Goal: Navigation & Orientation: Find specific page/section

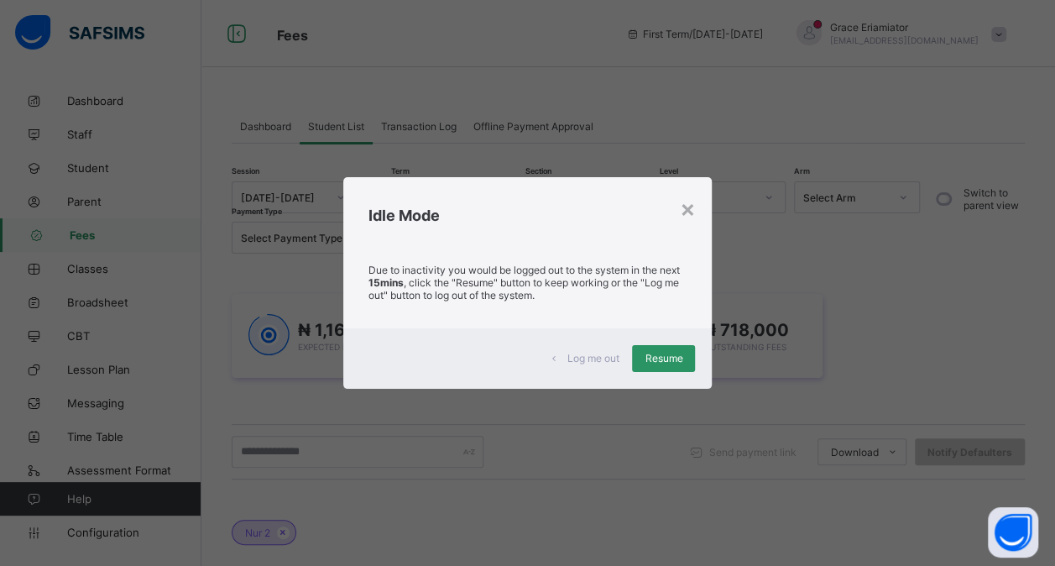
click at [586, 358] on span "Log me out" at bounding box center [593, 358] width 52 height 13
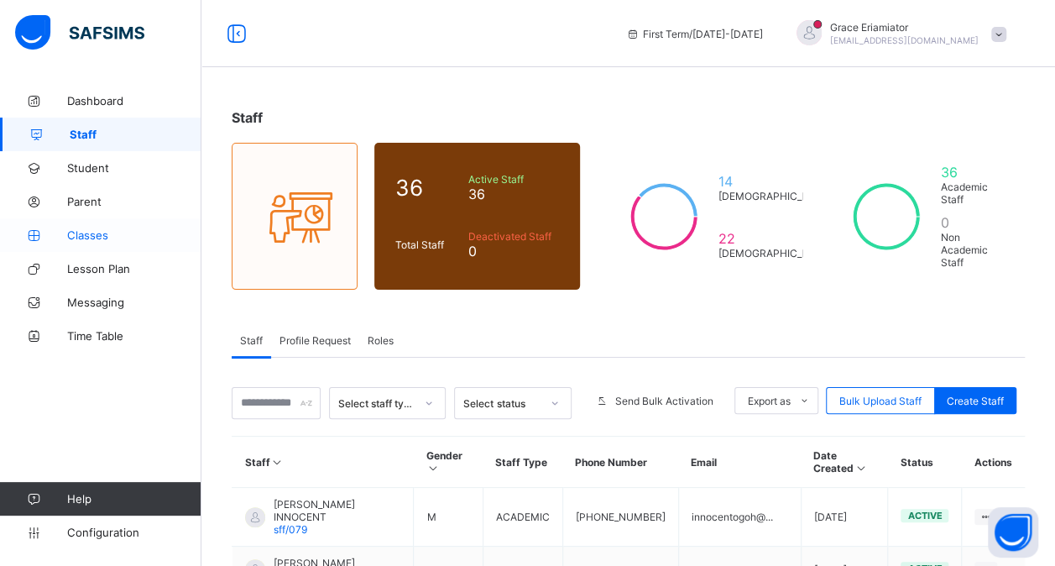
click at [87, 239] on span "Classes" at bounding box center [134, 234] width 134 height 13
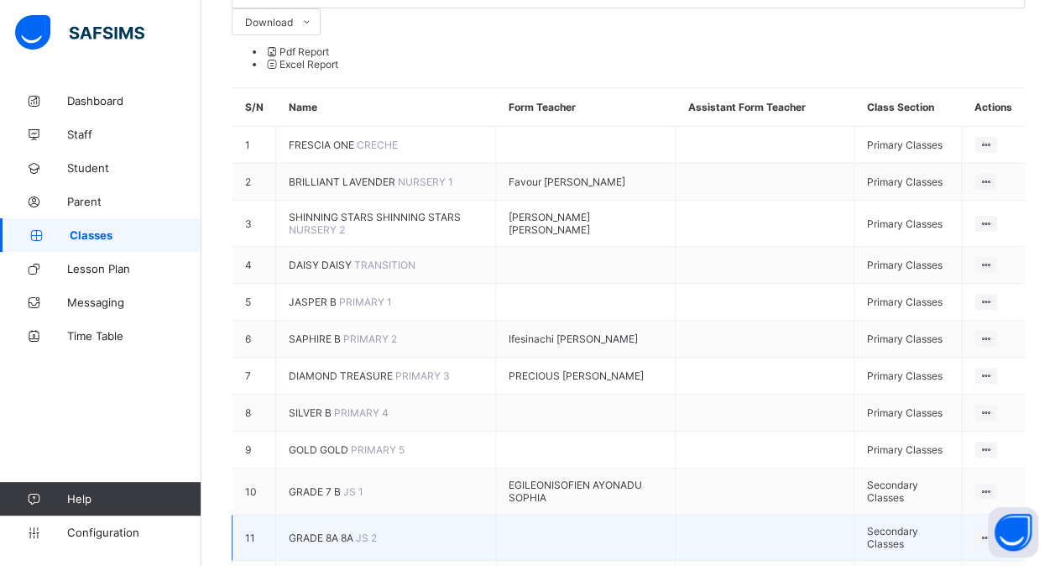
scroll to position [290, 0]
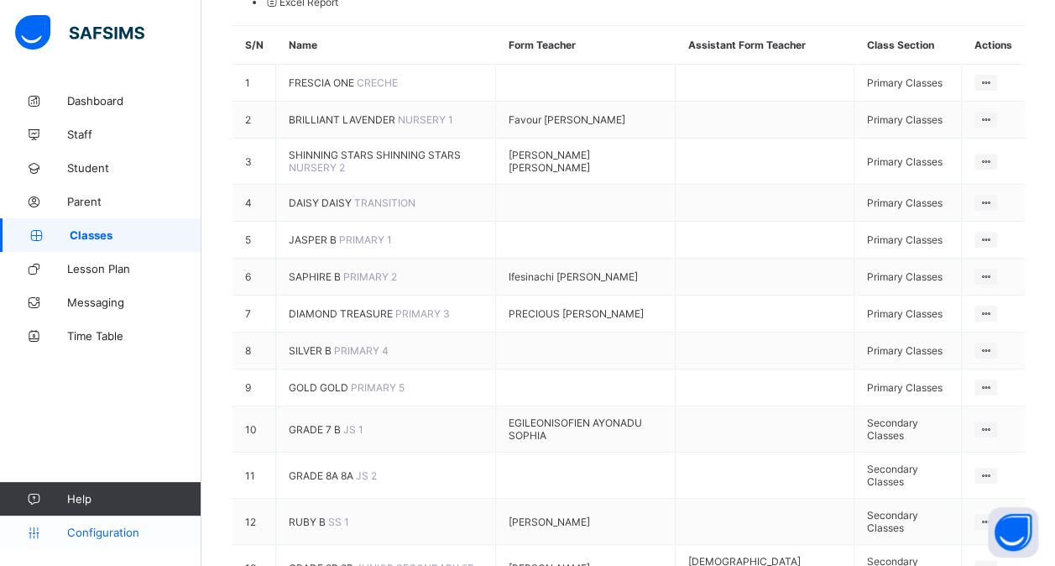
click at [99, 536] on span "Configuration" at bounding box center [133, 531] width 133 height 13
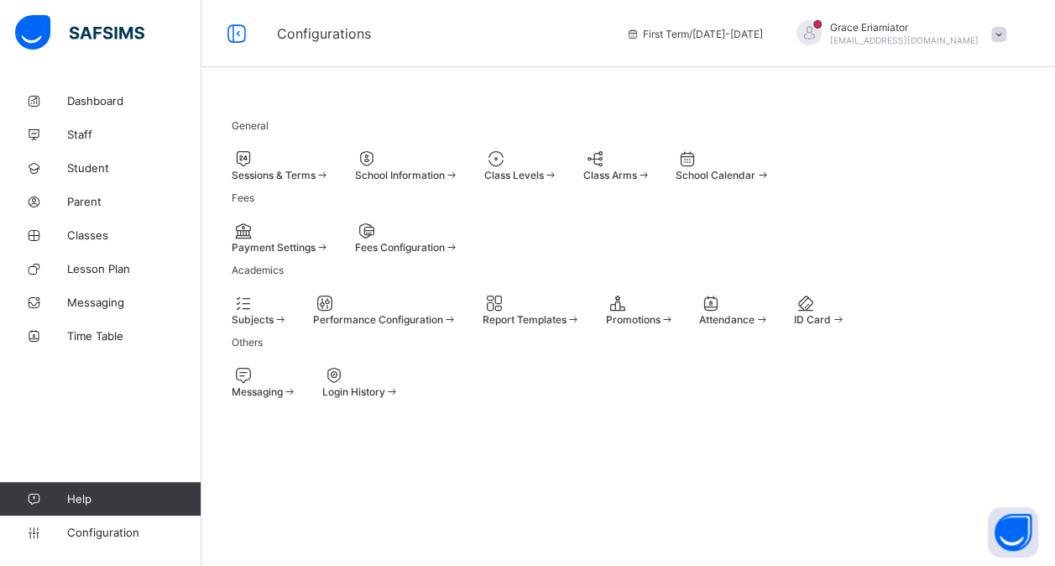
click at [300, 170] on div "Sessions & Terms" at bounding box center [281, 175] width 98 height 13
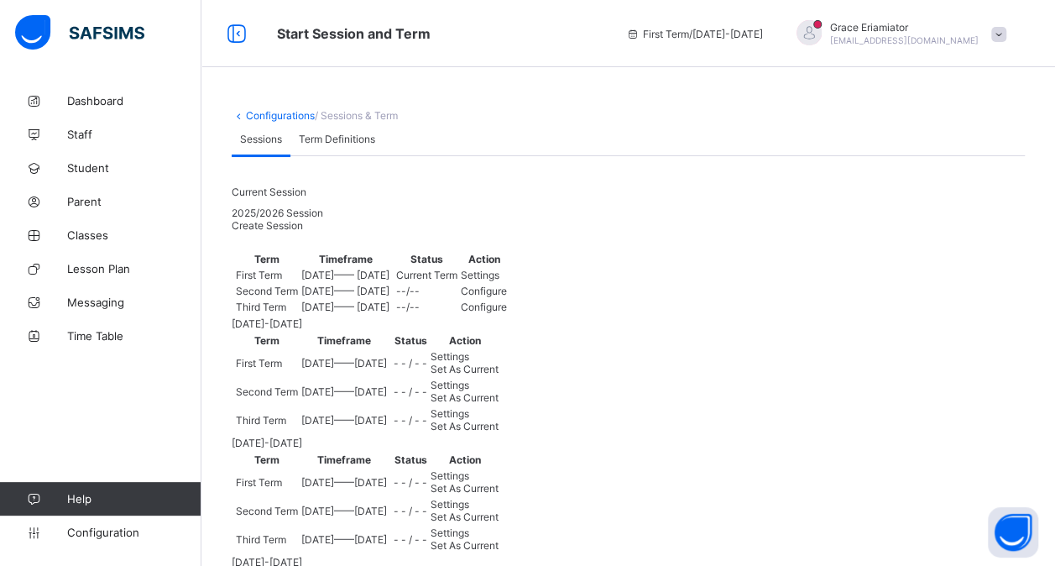
click at [338, 145] on span "Term Definitions" at bounding box center [337, 139] width 76 height 13
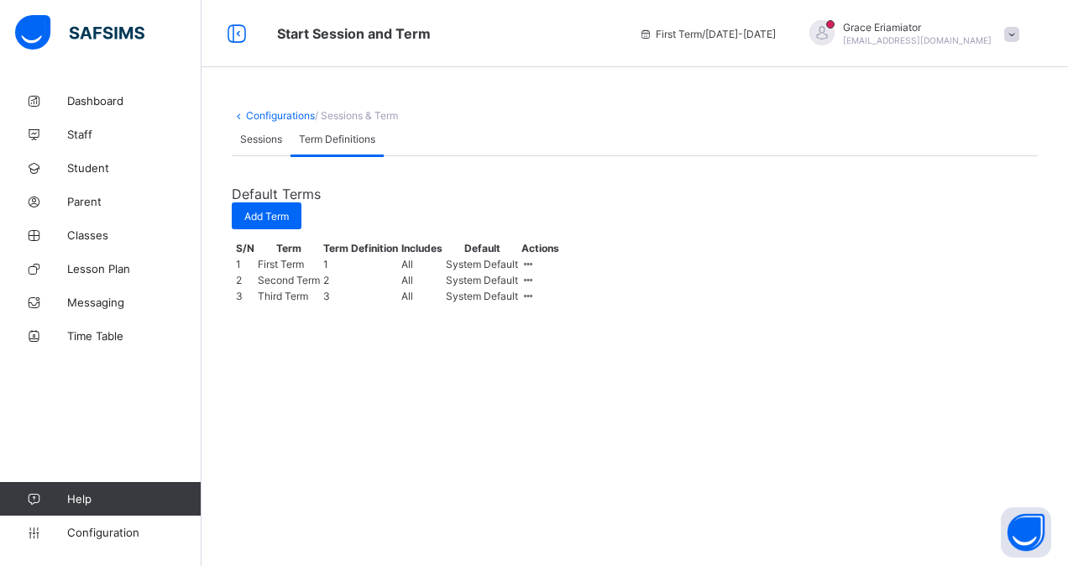
click at [270, 145] on span "Sessions" at bounding box center [261, 139] width 42 height 13
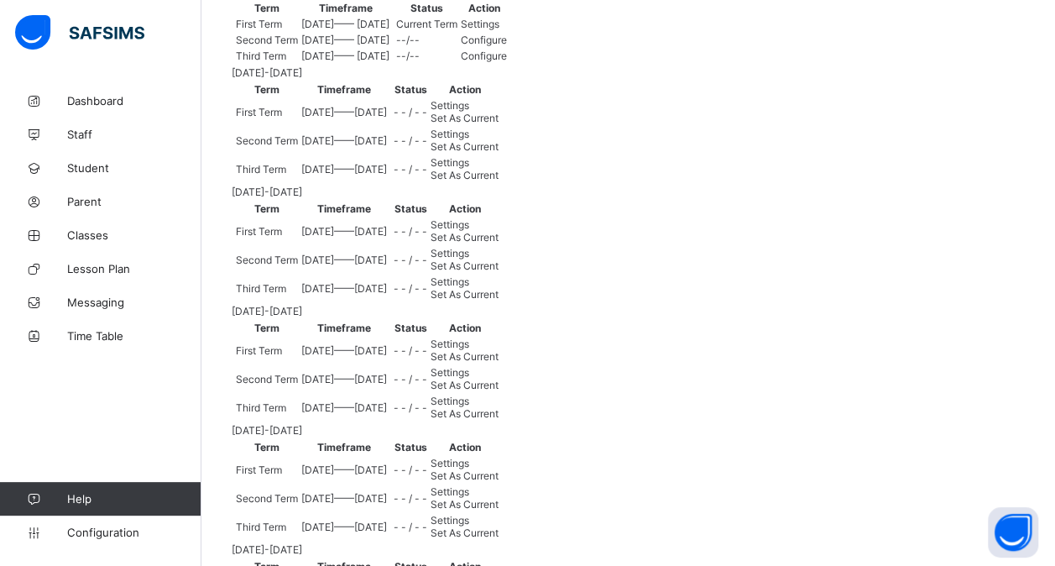
scroll to position [255, 0]
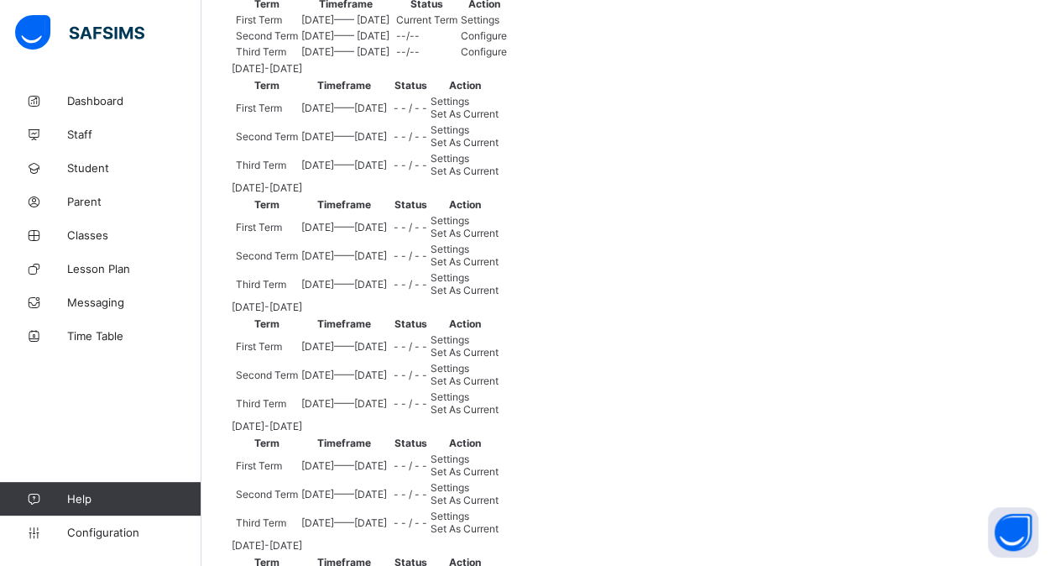
click at [469, 165] on span "Settings" at bounding box center [450, 158] width 39 height 13
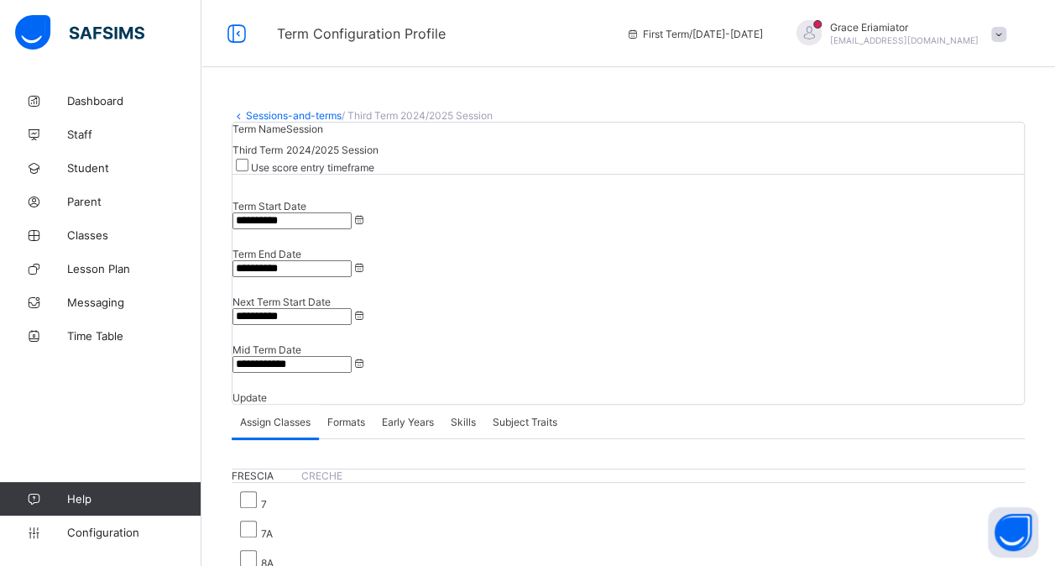
click at [279, 117] on link "Sessions-and-terms" at bounding box center [294, 115] width 96 height 13
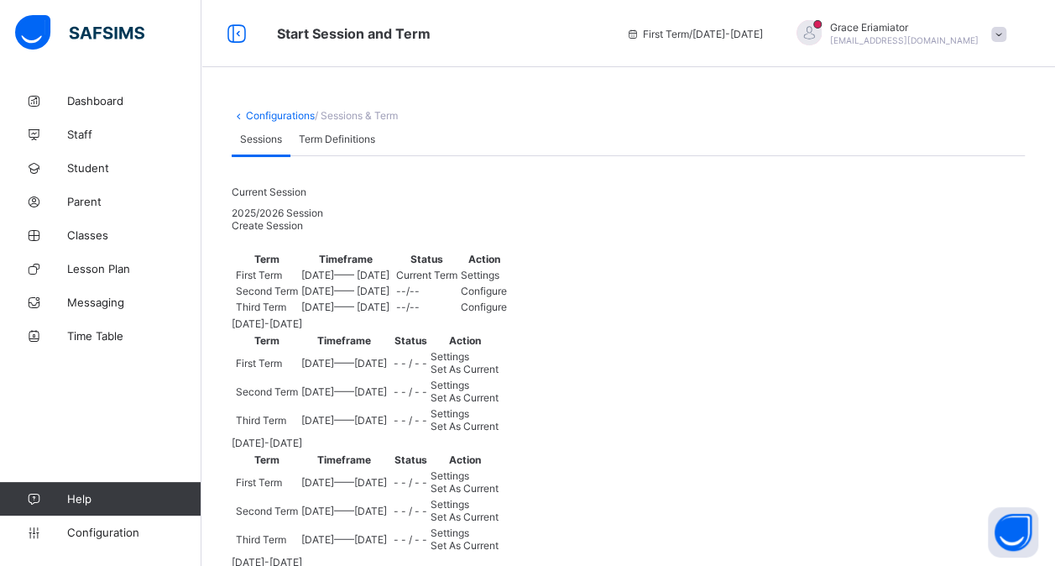
click at [507, 281] on div "Settings" at bounding box center [484, 275] width 46 height 13
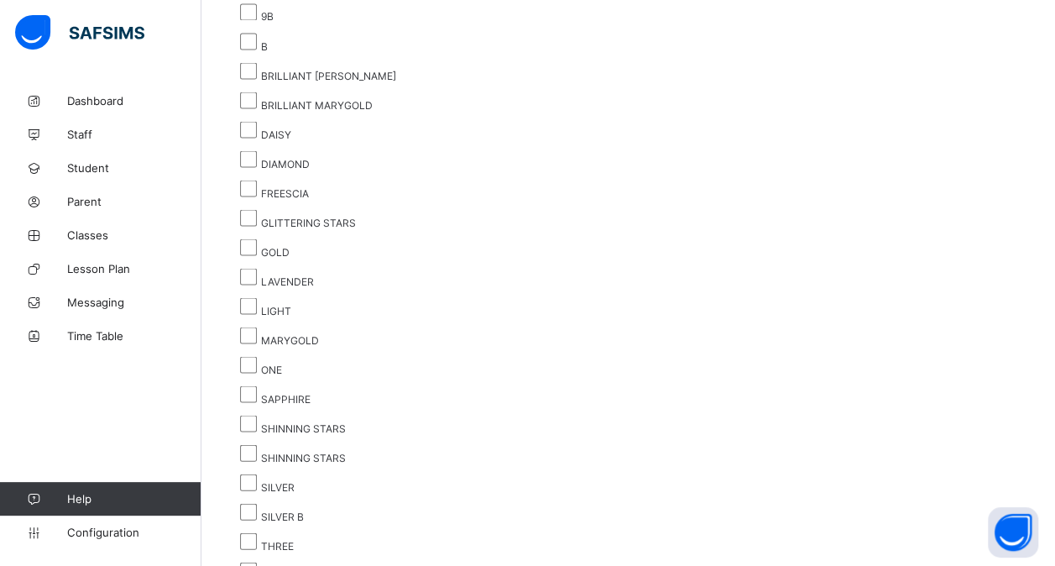
scroll to position [4660, 0]
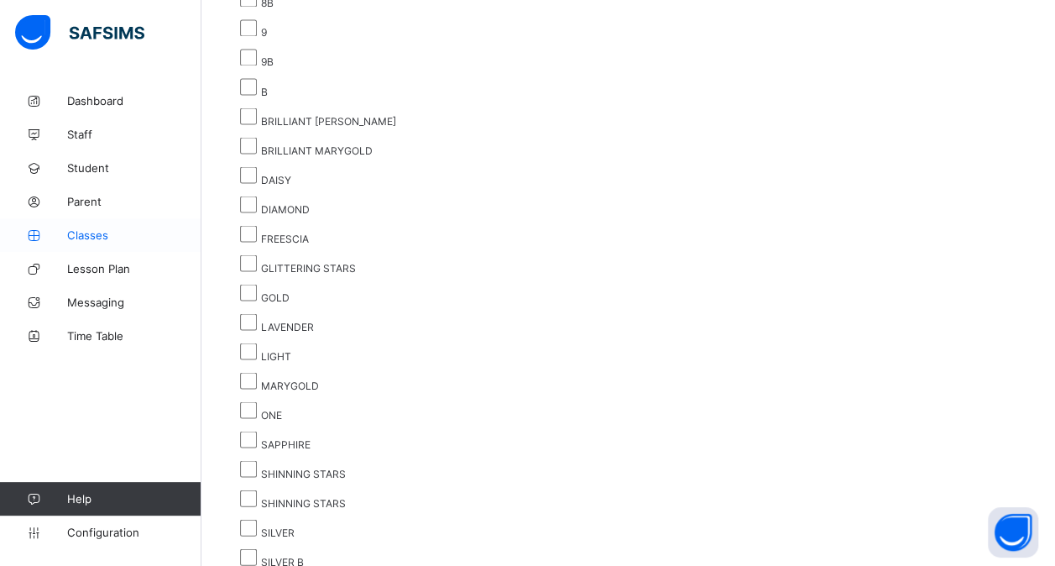
click at [86, 234] on span "Classes" at bounding box center [134, 234] width 134 height 13
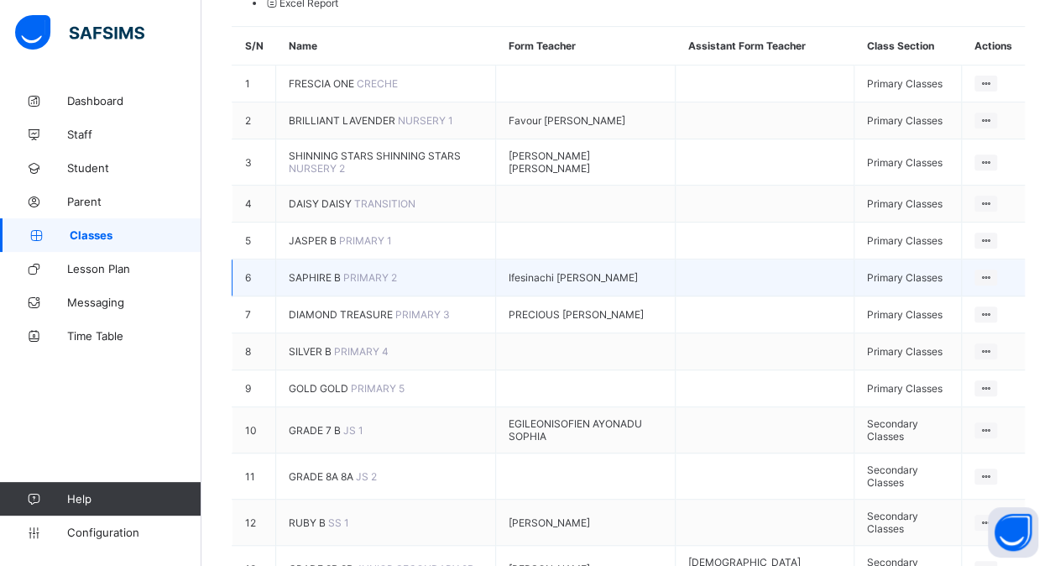
scroll to position [290, 0]
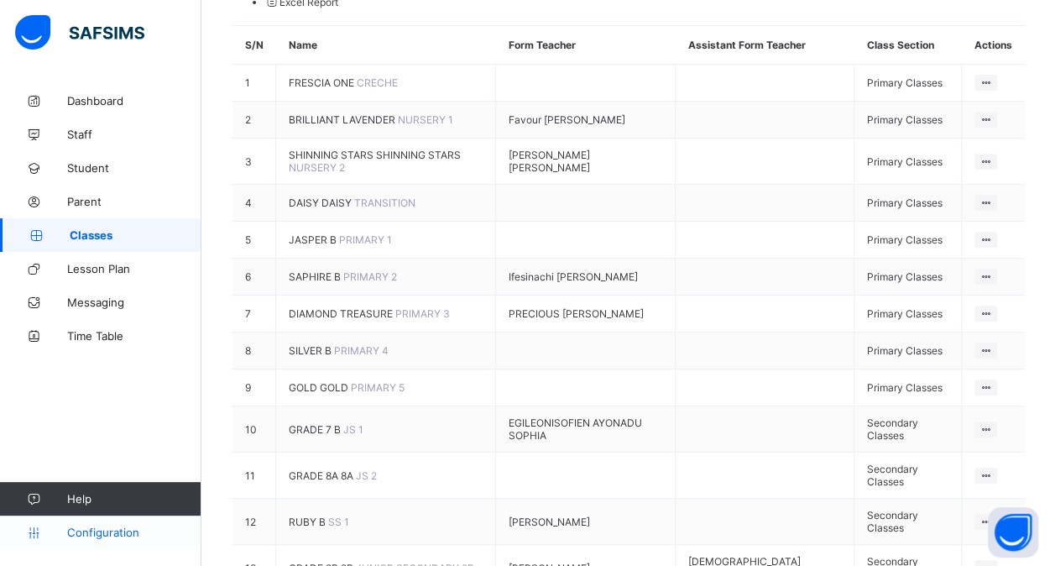
click at [122, 527] on span "Configuration" at bounding box center [133, 531] width 133 height 13
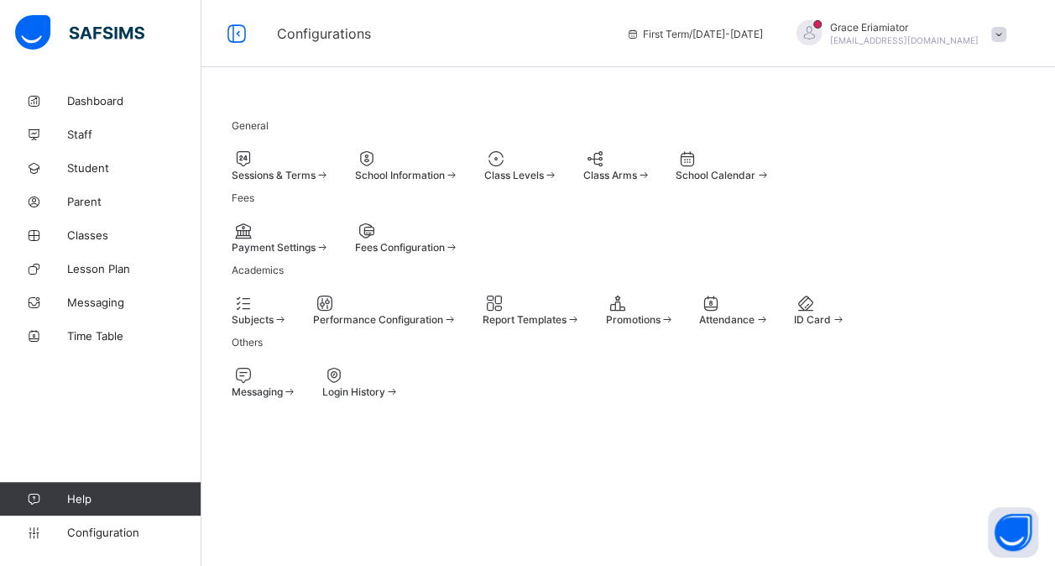
click at [544, 173] on span "Class Levels" at bounding box center [514, 175] width 60 height 13
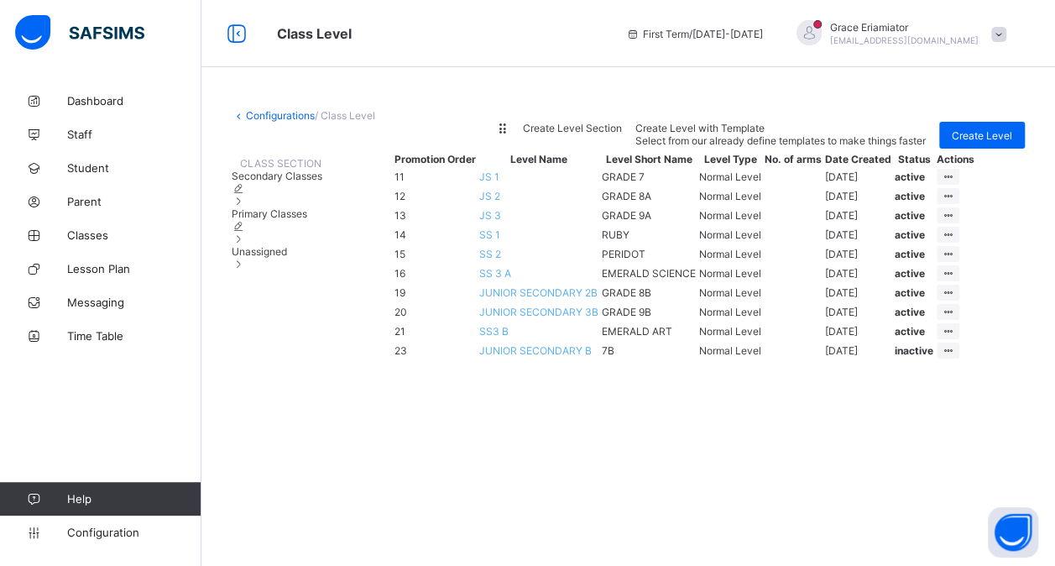
scroll to position [191, 0]
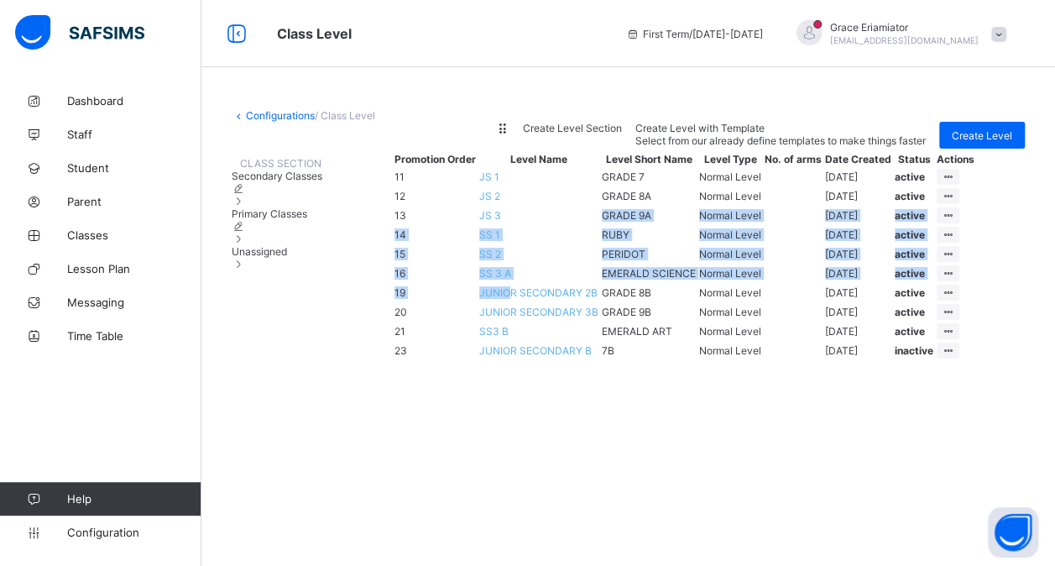
drag, startPoint x: 540, startPoint y: 366, endPoint x: 534, endPoint y: 198, distance: 168.0
click at [534, 198] on tbody "11 JS 1 GRADE 7 Normal Level [DATE] active View Class Level Edit Class Level Mo…" at bounding box center [685, 263] width 582 height 191
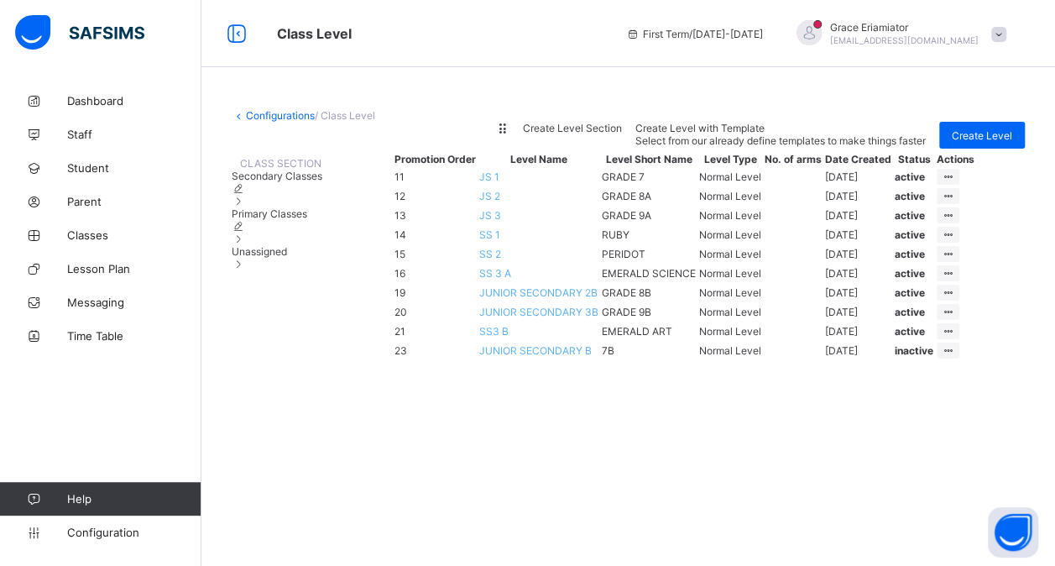
click at [306, 347] on div "CLASS SECTION Secondary Classes Primary Classes Unassigned Promotion Order Leve…" at bounding box center [628, 256] width 793 height 214
drag, startPoint x: 525, startPoint y: 366, endPoint x: 535, endPoint y: 353, distance: 15.6
click at [535, 301] on td "JUNIOR SECONDARY 2B" at bounding box center [538, 293] width 121 height 18
click at [344, 285] on div "CLASS SECTION Secondary Classes Primary Classes Unassigned Promotion Order Leve…" at bounding box center [628, 256] width 793 height 214
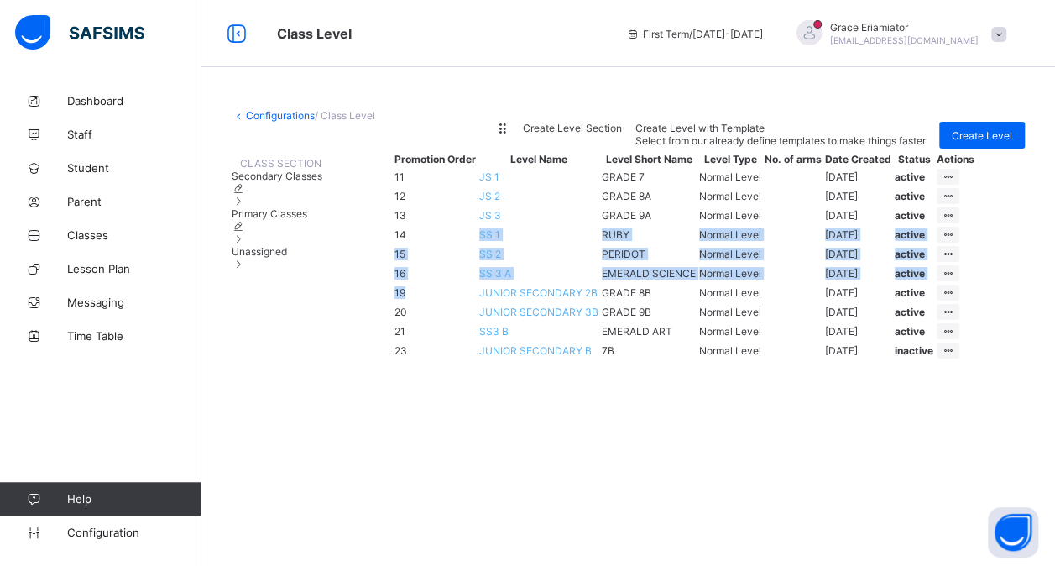
drag, startPoint x: 445, startPoint y: 377, endPoint x: 453, endPoint y: 232, distance: 145.5
click at [453, 232] on tbody "11 JS 1 GRADE 7 Normal Level [DATE] active View Class Level Edit Class Level Mo…" at bounding box center [685, 263] width 582 height 191
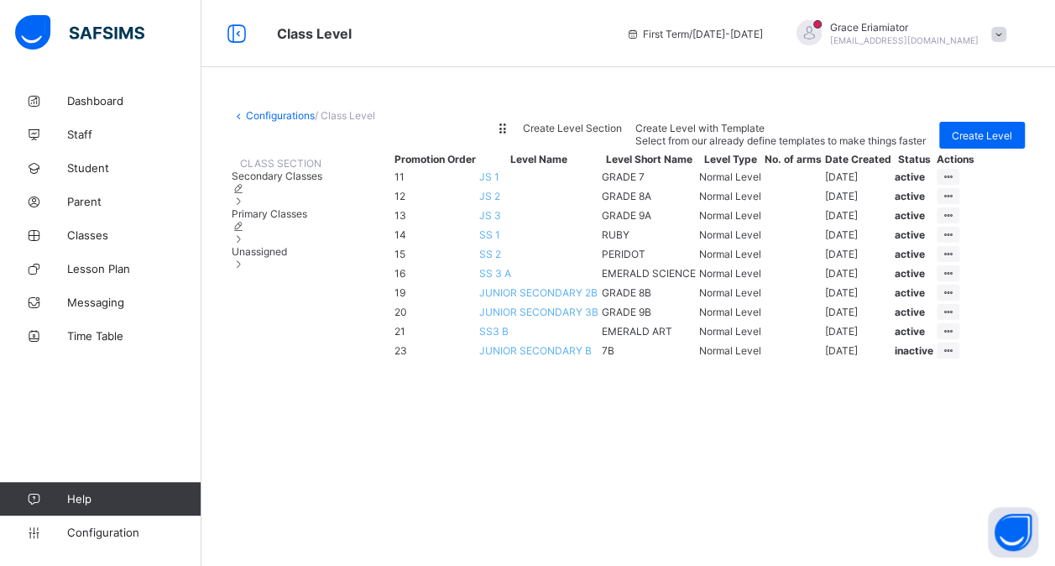
click at [340, 334] on div "CLASS SECTION Secondary Classes Primary Classes Unassigned Promotion Order Leve…" at bounding box center [628, 256] width 793 height 214
drag, startPoint x: 529, startPoint y: 368, endPoint x: 536, endPoint y: 363, distance: 9.6
click at [536, 299] on span "JUNIOR SECONDARY 2B" at bounding box center [538, 292] width 118 height 13
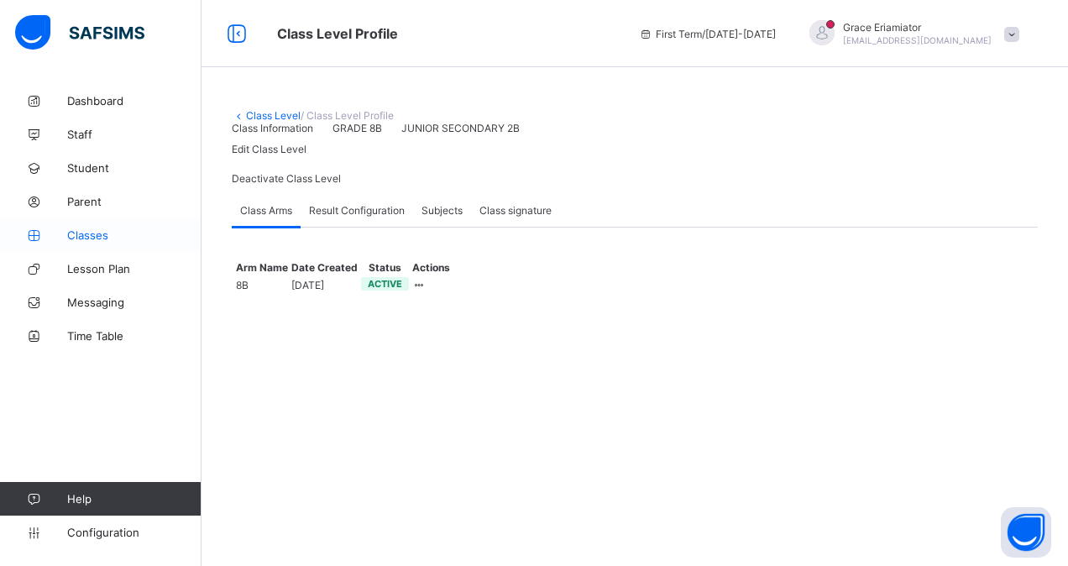
click at [79, 232] on span "Classes" at bounding box center [134, 234] width 134 height 13
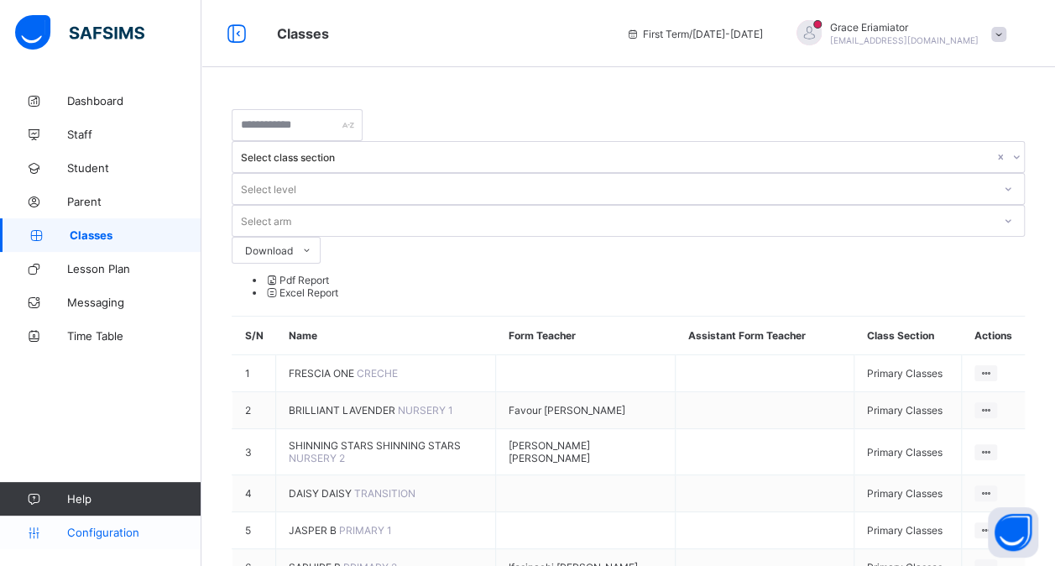
click at [103, 534] on span "Configuration" at bounding box center [133, 531] width 133 height 13
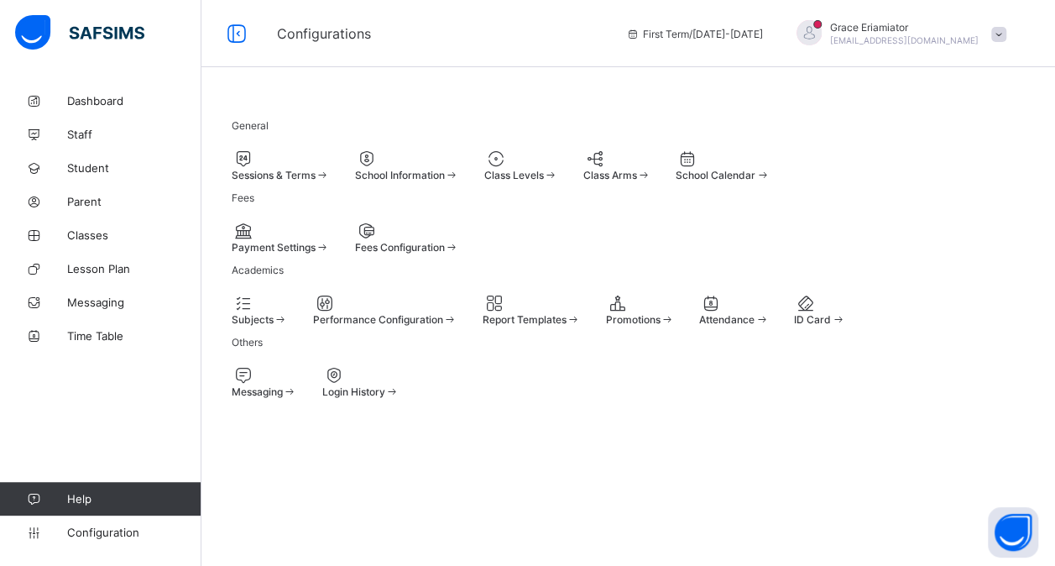
click at [544, 178] on span "Class Levels" at bounding box center [514, 175] width 60 height 13
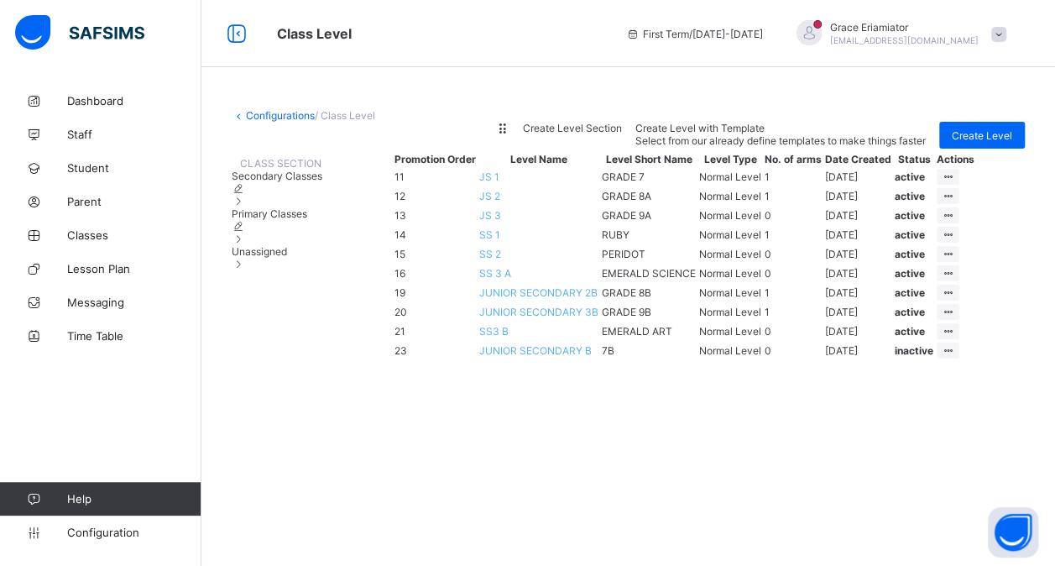
scroll to position [175, 0]
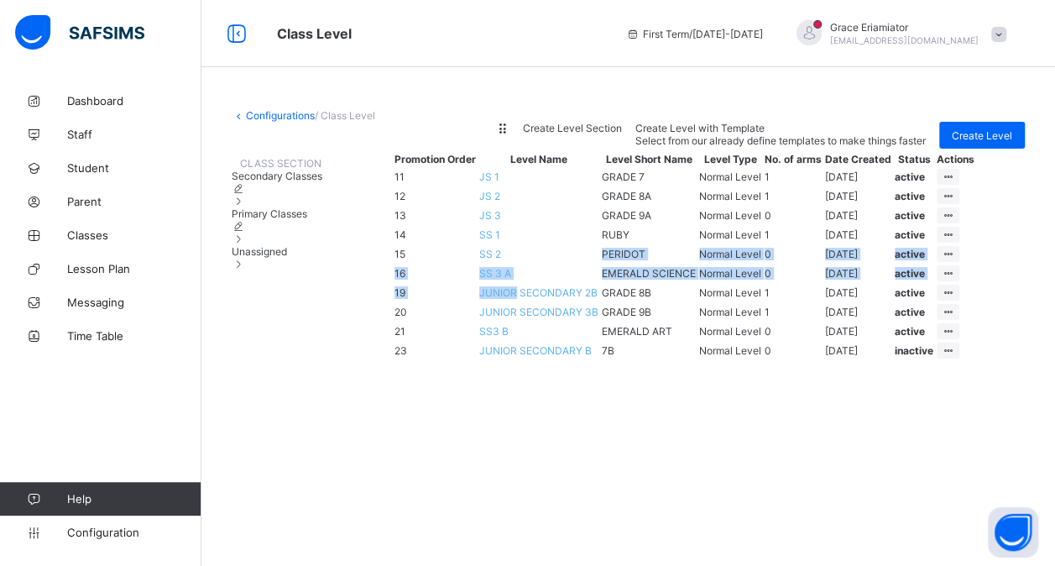
drag, startPoint x: 586, startPoint y: 383, endPoint x: 584, endPoint y: 295, distance: 88.1
click at [584, 295] on tbody "11 JS 1 GRADE 7 Normal Level 1 [DATE] active View Class Level Edit Class Level …" at bounding box center [685, 263] width 582 height 191
drag, startPoint x: 576, startPoint y: 386, endPoint x: 579, endPoint y: 359, distance: 27.1
click at [579, 359] on tbody "11 JS 1 GRADE 7 Normal Level 1 [DATE] active View Class Level Edit Class Level …" at bounding box center [685, 263] width 582 height 191
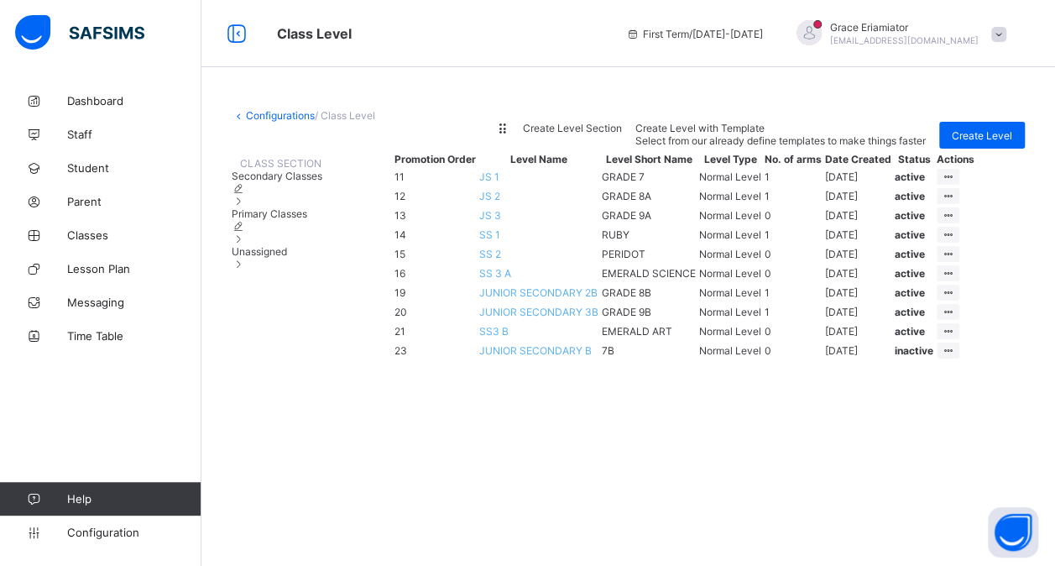
click at [331, 358] on div "CLASS SECTION Secondary Classes Primary Classes Unassigned Promotion Order Leve…" at bounding box center [628, 256] width 793 height 214
drag, startPoint x: 573, startPoint y: 382, endPoint x: 568, endPoint y: 374, distance: 9.1
click at [568, 301] on td "JUNIOR SECONDARY 2B" at bounding box center [538, 293] width 121 height 18
drag, startPoint x: 568, startPoint y: 374, endPoint x: 581, endPoint y: 382, distance: 14.7
click at [581, 301] on td "JUNIOR SECONDARY 2B" at bounding box center [538, 293] width 121 height 18
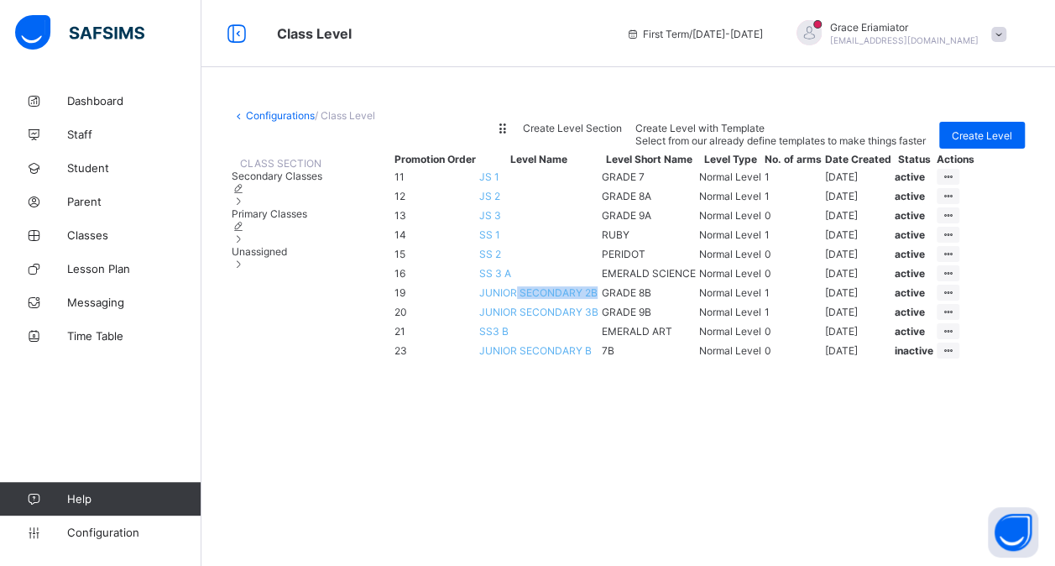
click at [584, 301] on td "JUNIOR SECONDARY 2B" at bounding box center [538, 293] width 121 height 18
click at [587, 301] on td "JUNIOR SECONDARY 2B" at bounding box center [538, 293] width 121 height 18
drag, startPoint x: 583, startPoint y: 387, endPoint x: 576, endPoint y: 349, distance: 38.4
click at [576, 349] on tbody "11 JS 1 GRADE 7 Normal Level 1 [DATE] active View Class Level Edit Class Level …" at bounding box center [685, 263] width 582 height 191
click at [344, 334] on div "CLASS SECTION Secondary Classes Primary Classes Unassigned Promotion Order Leve…" at bounding box center [628, 256] width 793 height 214
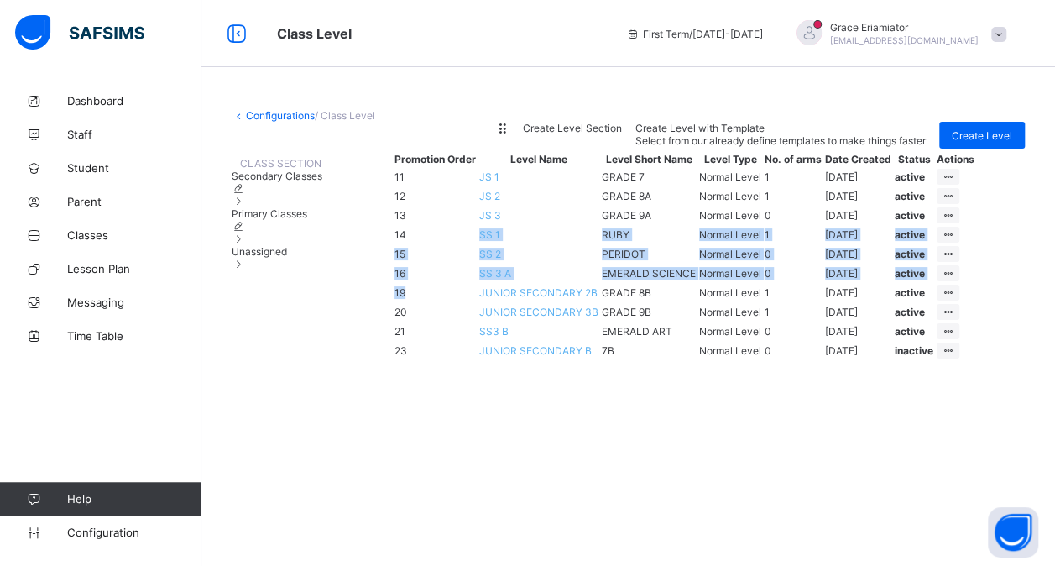
drag, startPoint x: 485, startPoint y: 380, endPoint x: 488, endPoint y: 269, distance: 111.7
click at [488, 269] on tbody "11 JS 1 GRADE 7 Normal Level 1 [DATE] active View Class Level Edit Class Level …" at bounding box center [685, 263] width 582 height 191
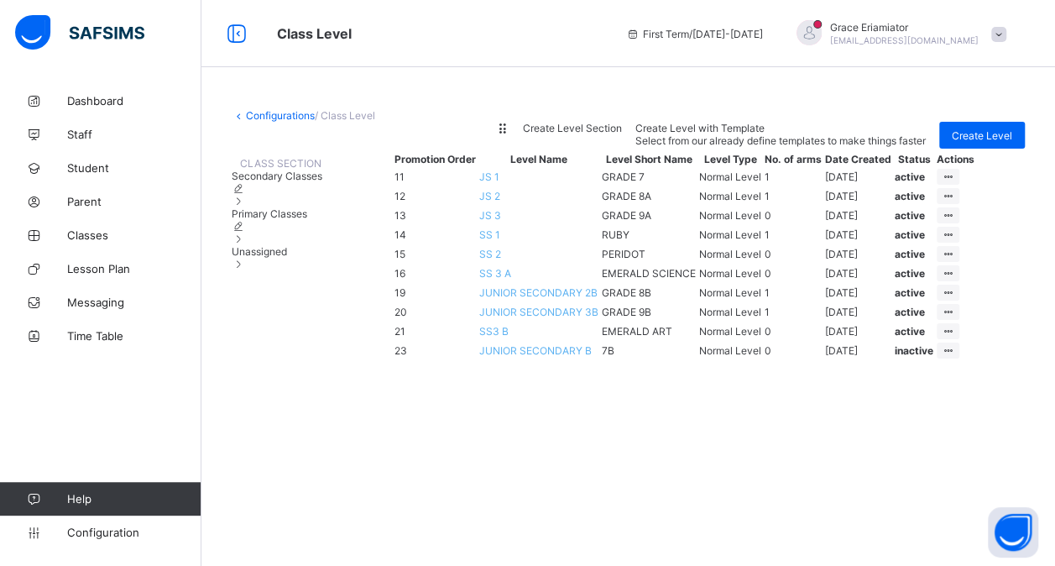
click at [220, 361] on div "Configurations / Class Level Rearrange levels Create Level Section Create Level…" at bounding box center [628, 236] width 854 height 304
click at [87, 139] on span "Staff" at bounding box center [134, 134] width 134 height 13
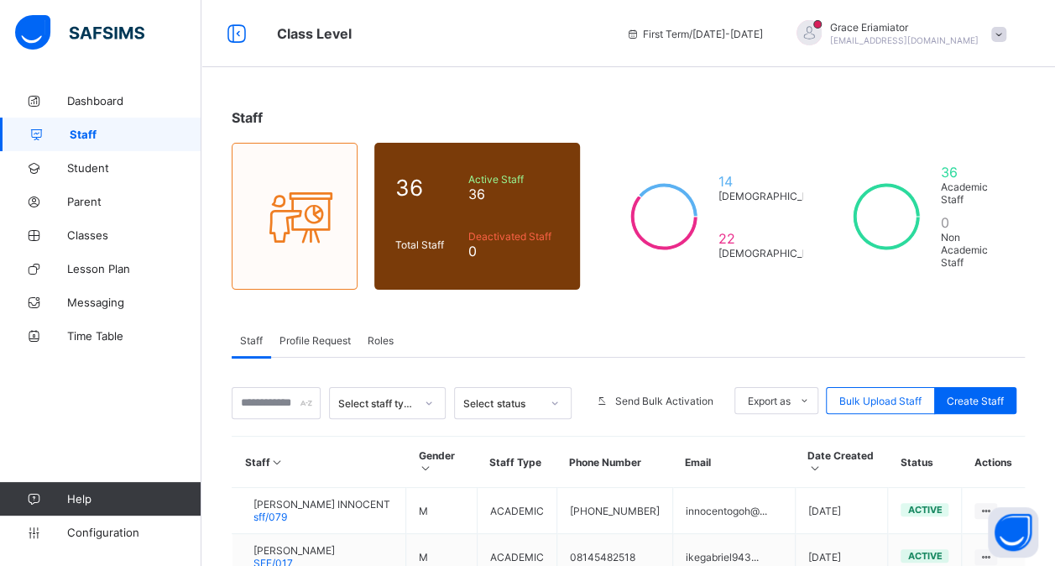
click at [377, 334] on span "Roles" at bounding box center [381, 340] width 26 height 13
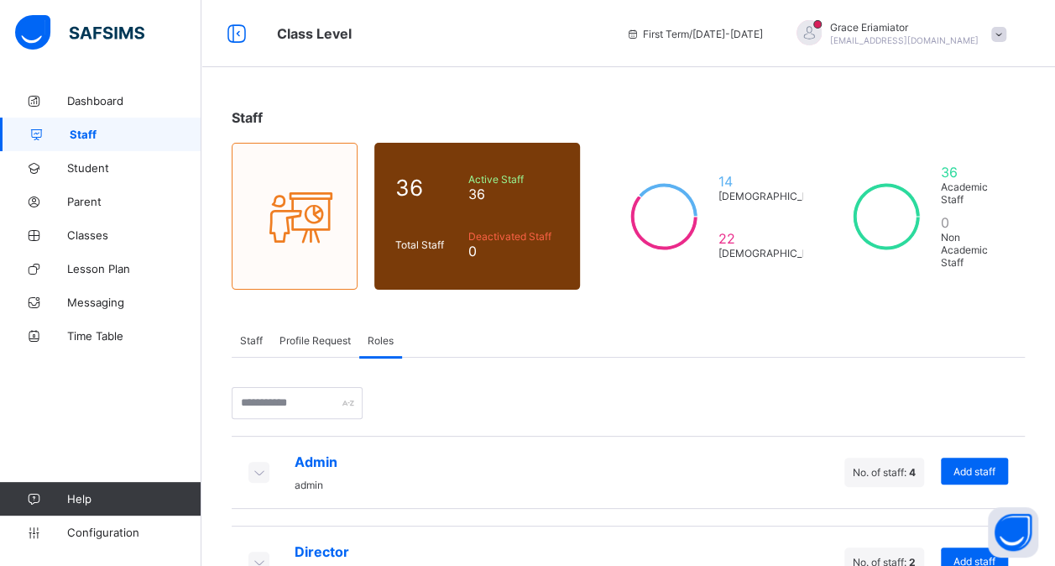
scroll to position [212, 0]
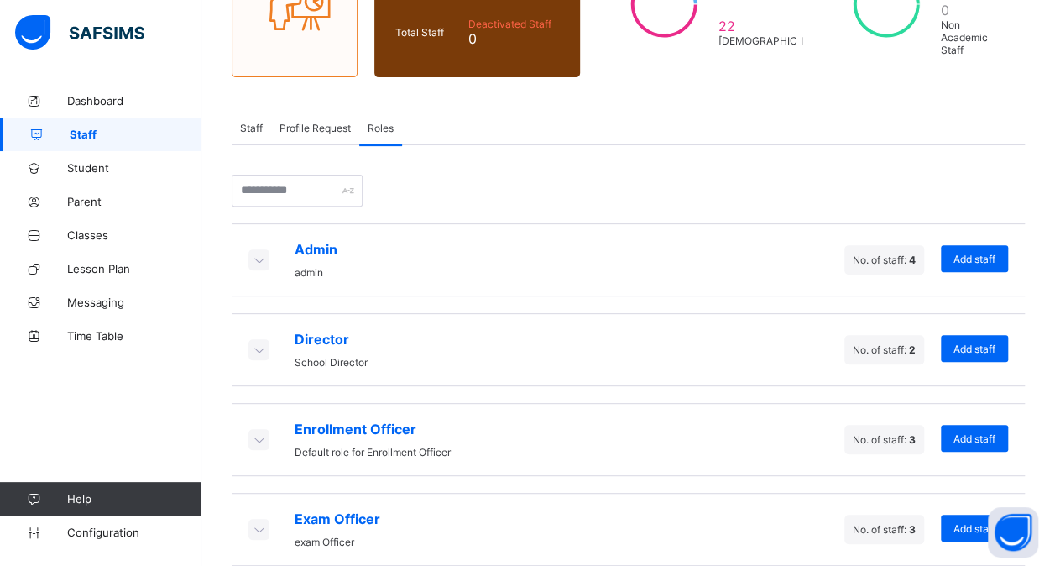
click at [260, 253] on icon at bounding box center [258, 259] width 18 height 17
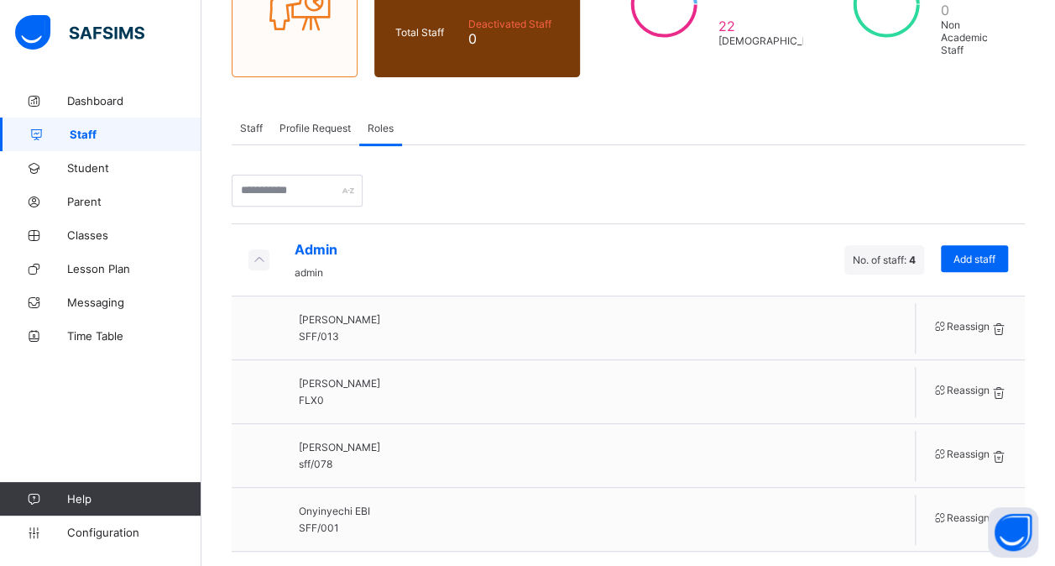
click at [260, 253] on icon at bounding box center [258, 259] width 18 height 17
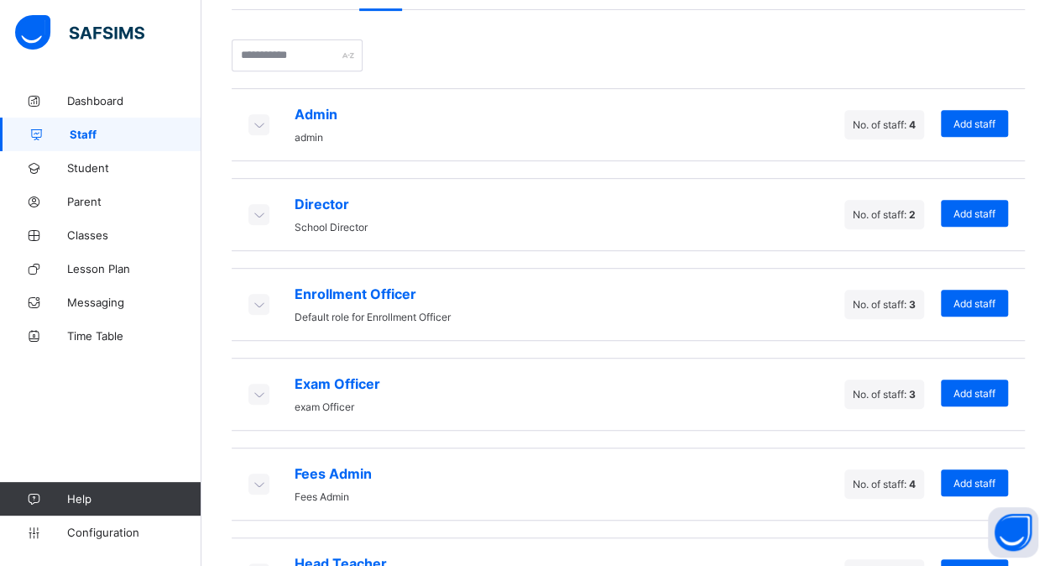
scroll to position [384, 0]
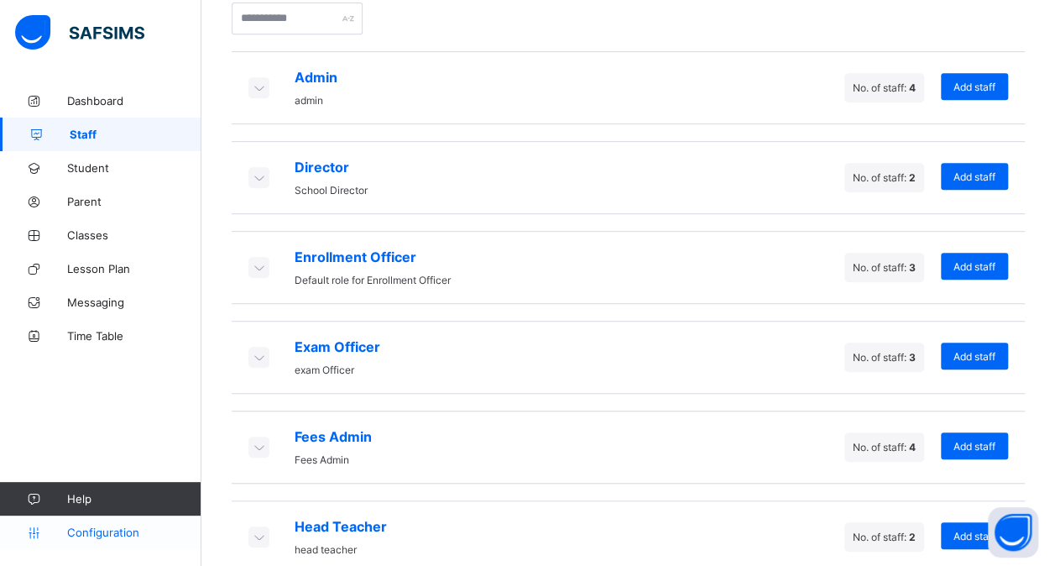
click at [98, 533] on span "Configuration" at bounding box center [133, 531] width 133 height 13
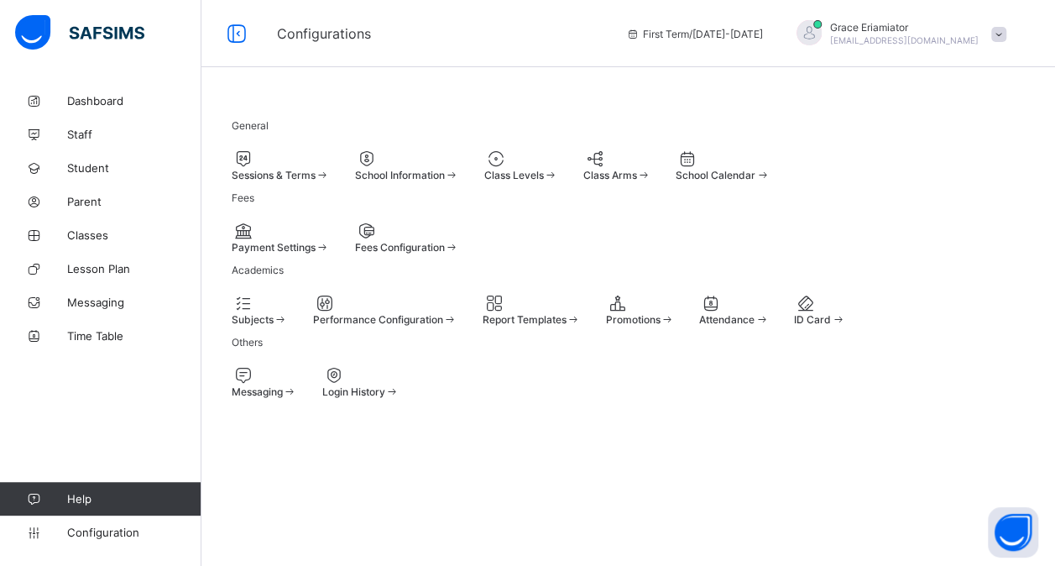
scroll to position [63, 0]
click at [558, 149] on div at bounding box center [521, 159] width 74 height 20
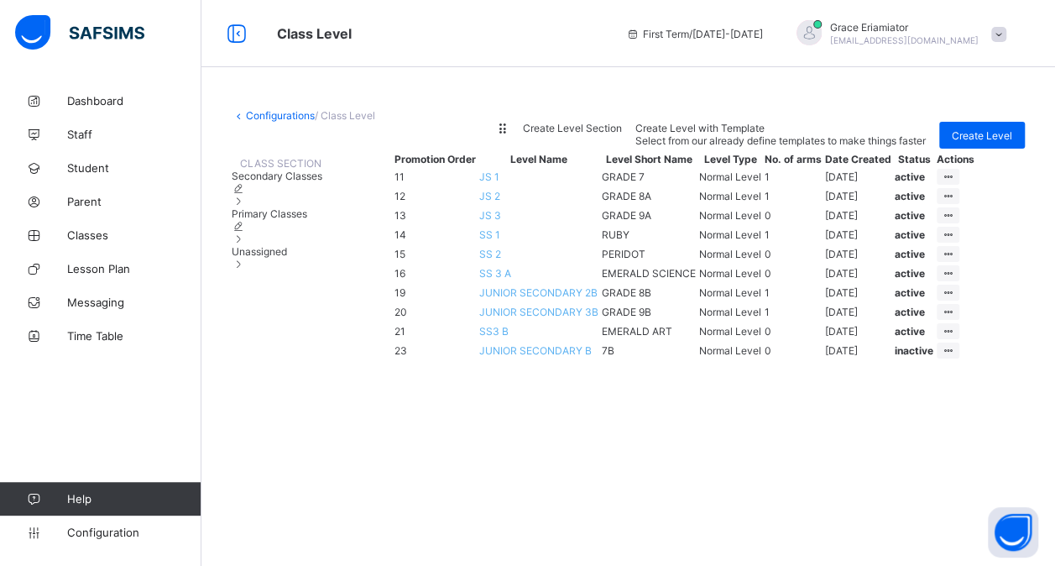
scroll to position [187, 0]
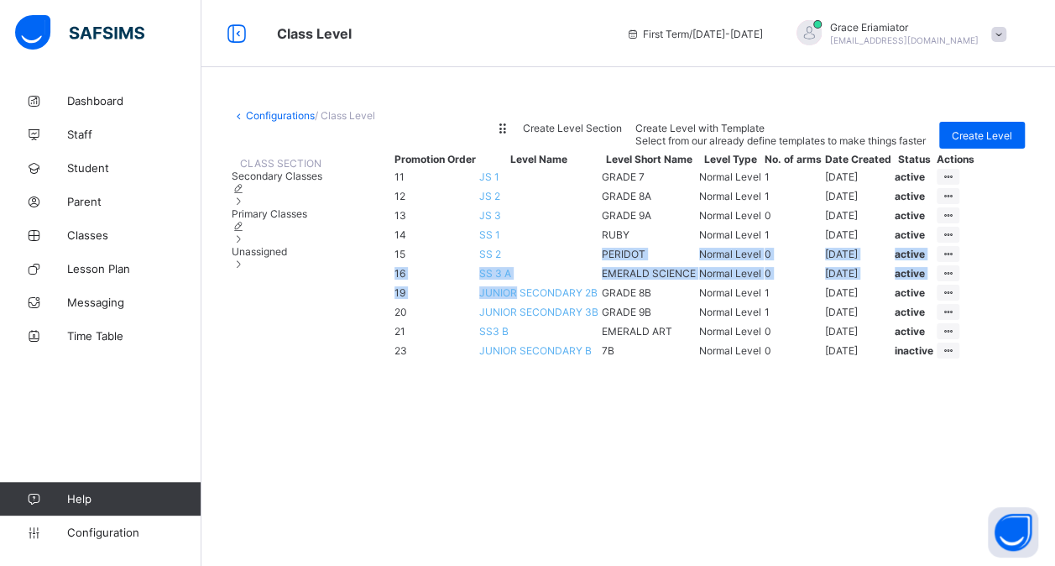
drag, startPoint x: 567, startPoint y: 366, endPoint x: 558, endPoint y: 306, distance: 60.3
click at [558, 306] on tbody "11 JS 1 GRADE 7 Normal Level 1 [DATE] active View Class Level Edit Class Level …" at bounding box center [685, 263] width 582 height 191
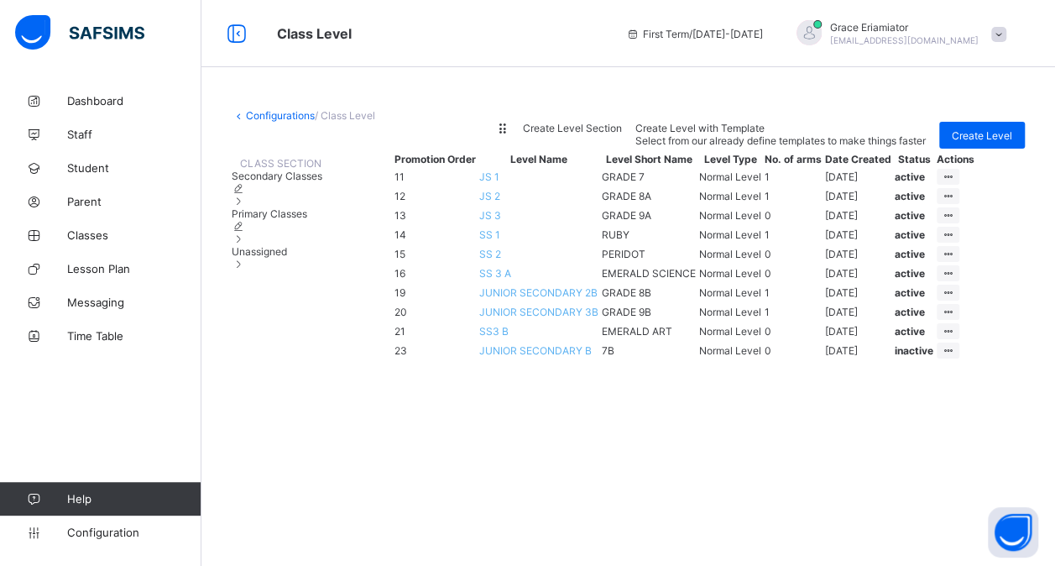
click at [348, 302] on div "CLASS SECTION Secondary Classes Primary Classes Unassigned Promotion Order Leve…" at bounding box center [628, 256] width 793 height 214
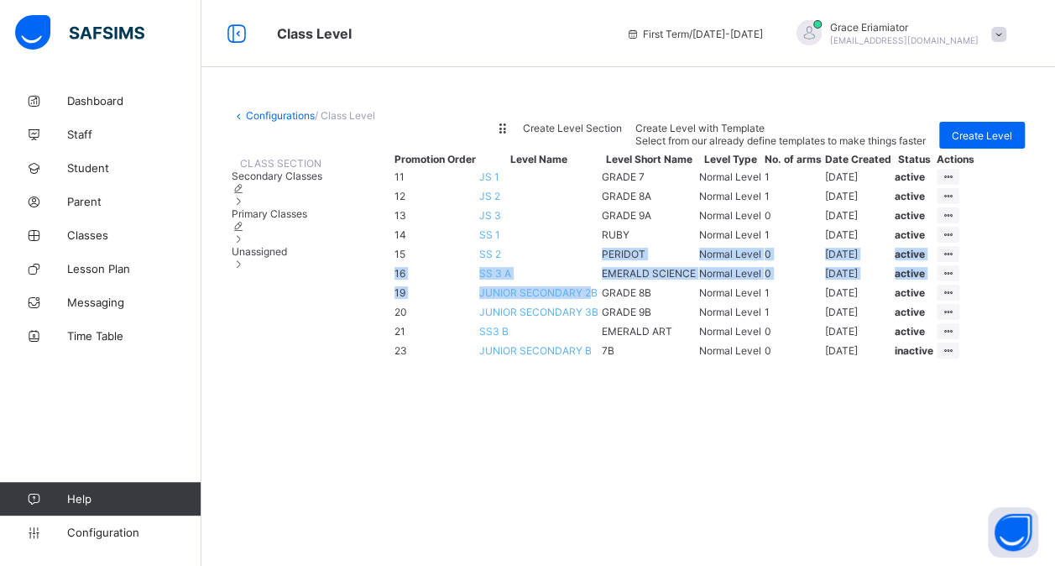
drag, startPoint x: 576, startPoint y: 382, endPoint x: 566, endPoint y: 300, distance: 82.9
click at [566, 300] on tbody "11 JS 1 GRADE 7 Normal Level 1 [DATE] active View Class Level Edit Class Level …" at bounding box center [685, 263] width 582 height 191
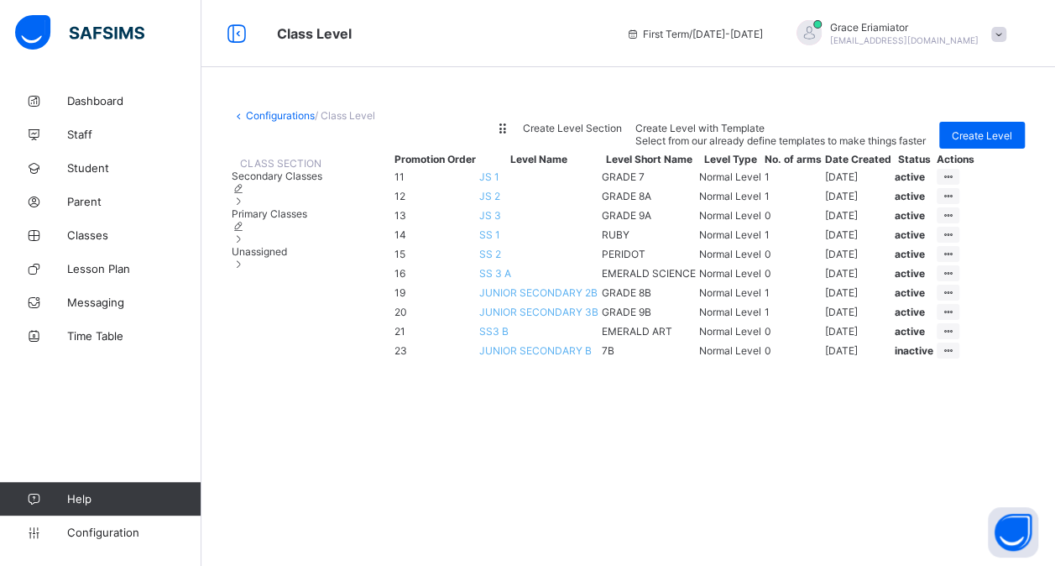
click at [329, 322] on div "CLASS SECTION Secondary Classes Primary Classes Unassigned Promotion Order Leve…" at bounding box center [628, 256] width 793 height 214
drag, startPoint x: 515, startPoint y: 376, endPoint x: 522, endPoint y: 344, distance: 32.6
click at [522, 344] on tbody "11 JS 1 GRADE 7 Normal Level 1 [DATE] active View Class Level Edit Class Level …" at bounding box center [685, 263] width 582 height 191
click at [323, 307] on div "CLASS SECTION Secondary Classes Primary Classes Unassigned Promotion Order Leve…" at bounding box center [628, 256] width 793 height 214
drag, startPoint x: 580, startPoint y: 378, endPoint x: 579, endPoint y: 353, distance: 25.2
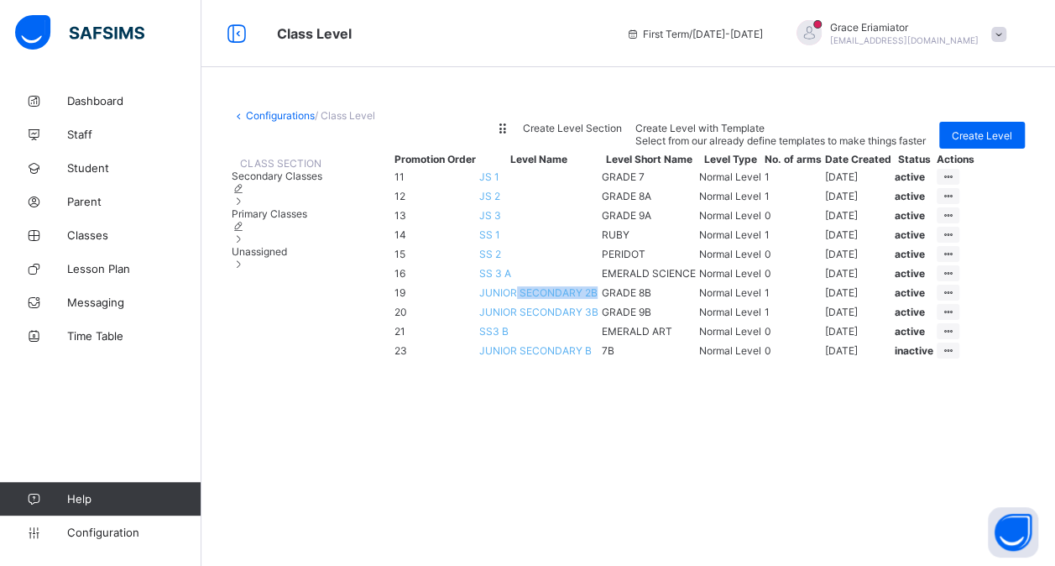
click at [579, 301] on td "JUNIOR SECONDARY 2B" at bounding box center [538, 293] width 121 height 18
click at [975, 187] on td "View Class Level Edit Class Level Move to section Deactivate Class Level" at bounding box center [955, 196] width 39 height 18
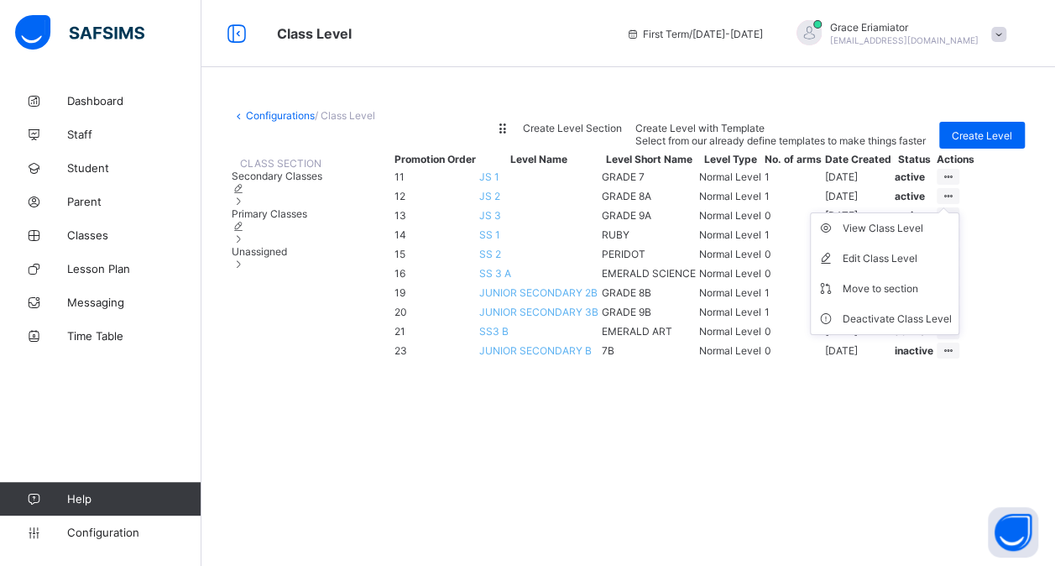
click at [959, 212] on ul "View Class Level Edit Class Level Move to section Deactivate Class Level" at bounding box center [884, 273] width 149 height 123
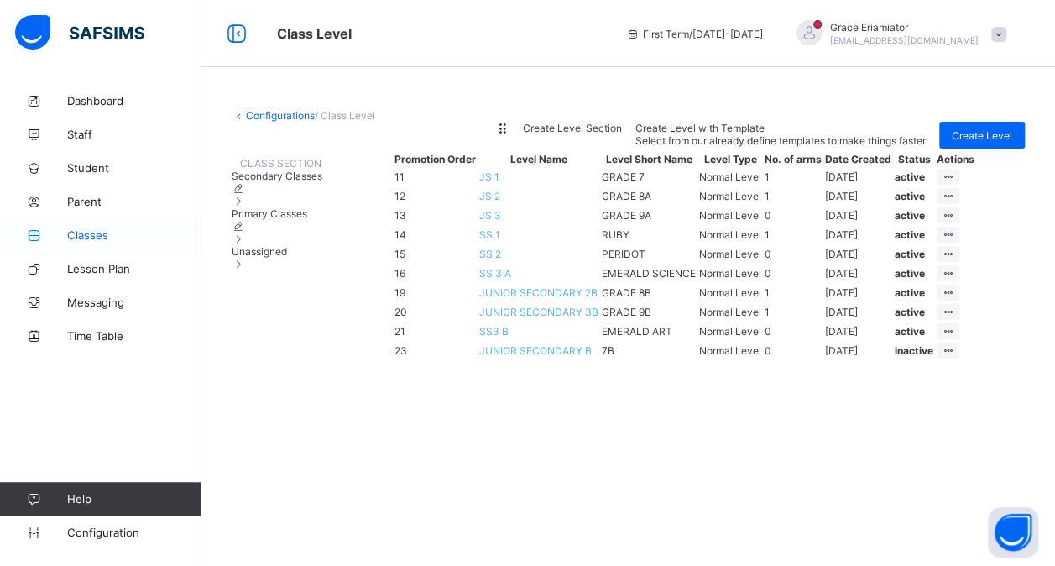
click at [92, 239] on span "Classes" at bounding box center [134, 234] width 134 height 13
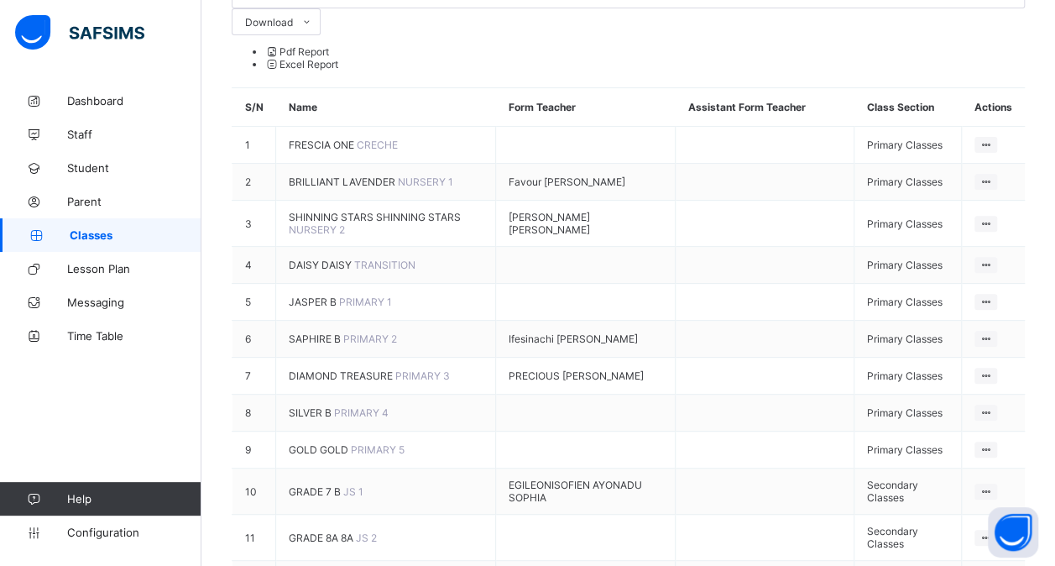
scroll to position [290, 0]
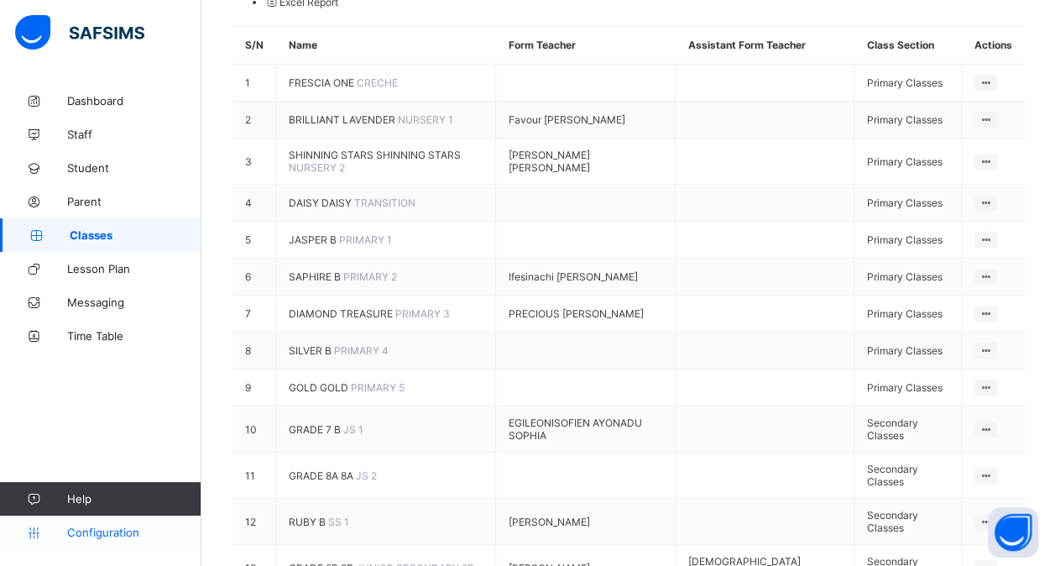
click at [93, 539] on link "Configuration" at bounding box center [100, 532] width 201 height 34
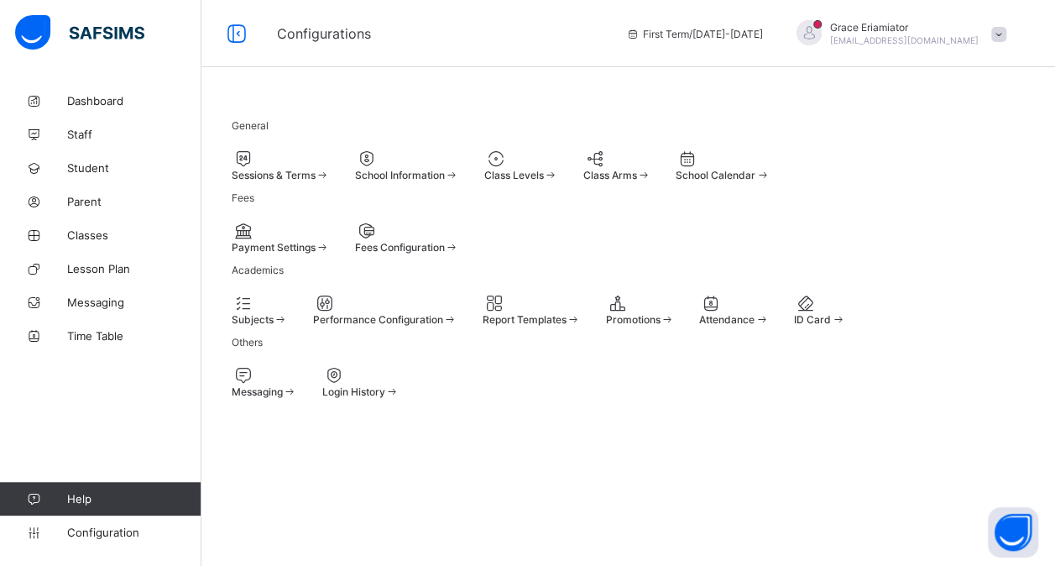
scroll to position [13, 0]
click at [484, 169] on span at bounding box center [484, 169] width 0 height 0
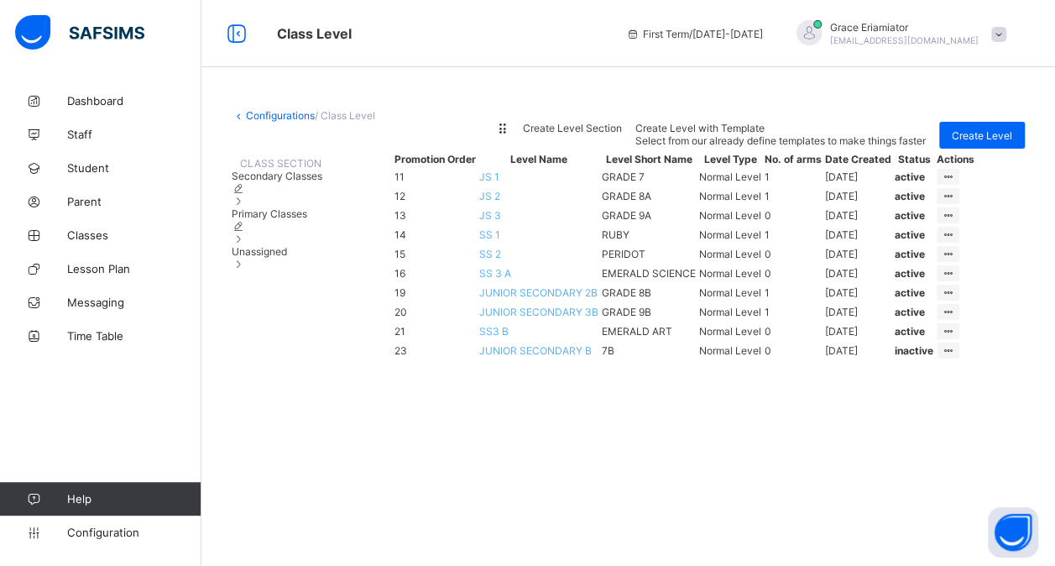
scroll to position [191, 0]
click at [959, 372] on ul "View Class Level Edit Class Level Move to section Deactivate Class Level" at bounding box center [884, 370] width 149 height 123
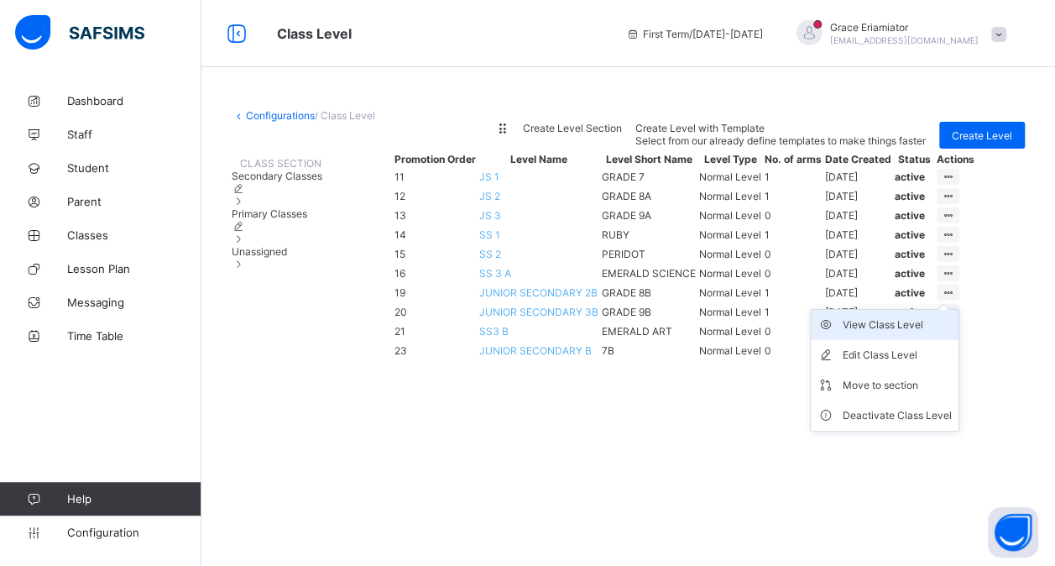
click at [927, 333] on div "View Class Level" at bounding box center [897, 324] width 109 height 17
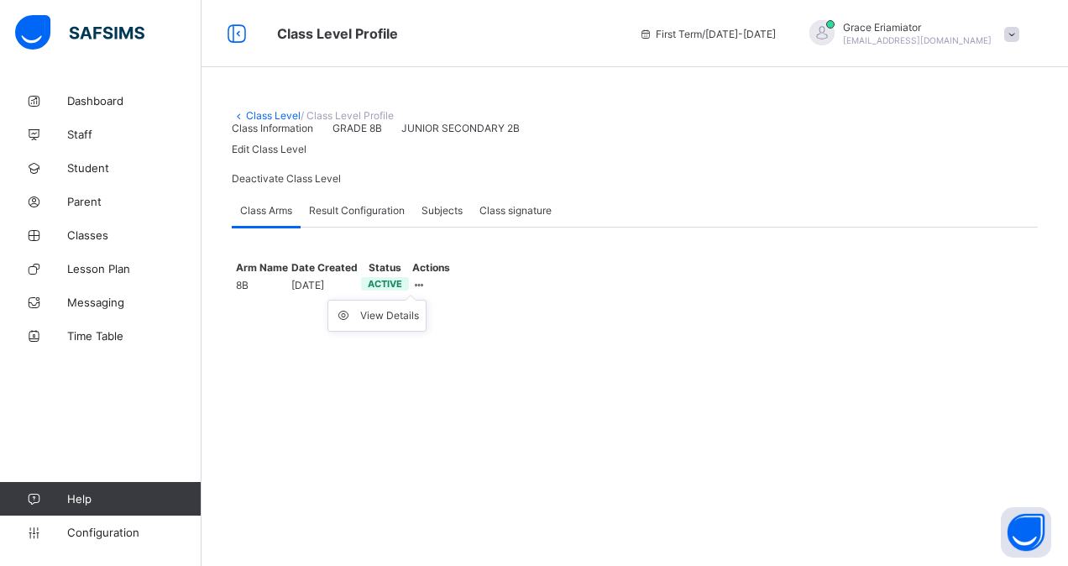
click at [426, 332] on ul "View Details" at bounding box center [376, 316] width 99 height 32
click at [426, 291] on icon at bounding box center [419, 285] width 14 height 13
click at [419, 324] on div "View Details" at bounding box center [389, 315] width 59 height 17
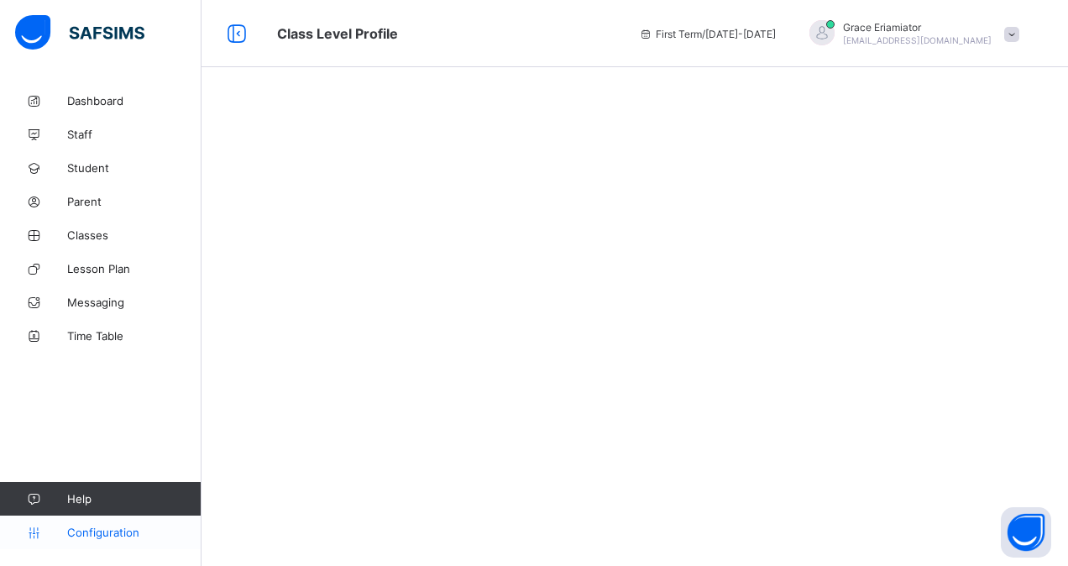
click at [93, 524] on link "Configuration" at bounding box center [100, 532] width 201 height 34
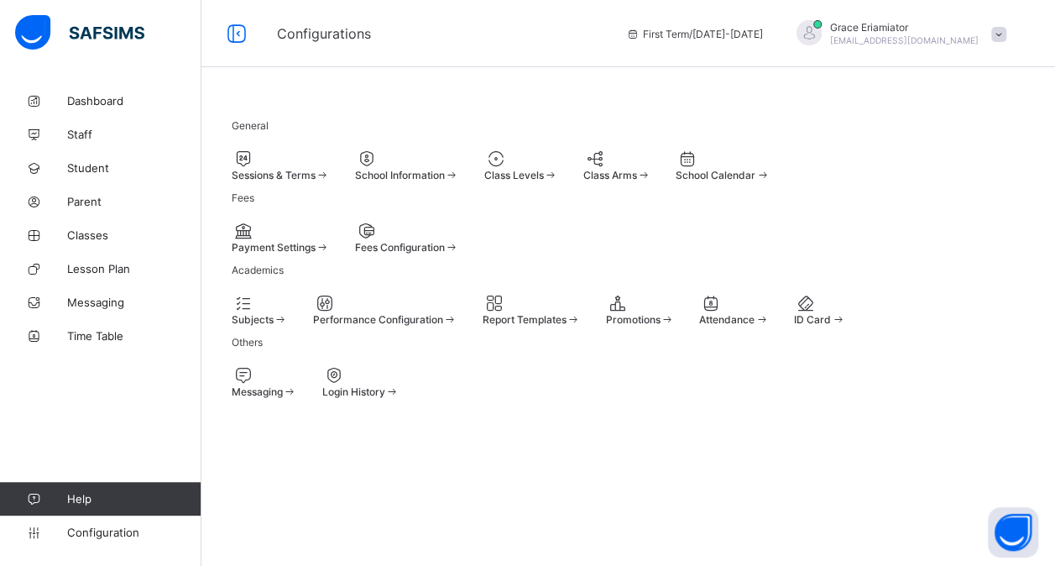
scroll to position [166, 0]
click at [606, 423] on div "General Sessions & Terms School Information Class Levels Class Arms School Cale…" at bounding box center [628, 253] width 854 height 339
click at [102, 104] on span "Dashboard" at bounding box center [134, 100] width 134 height 13
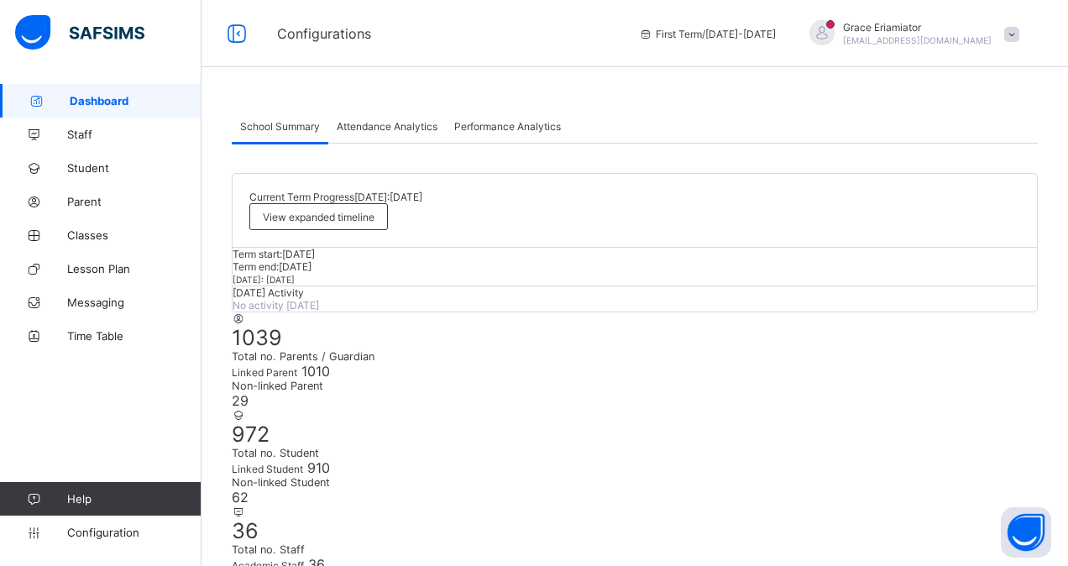
click at [101, 240] on span "Classes" at bounding box center [134, 234] width 134 height 13
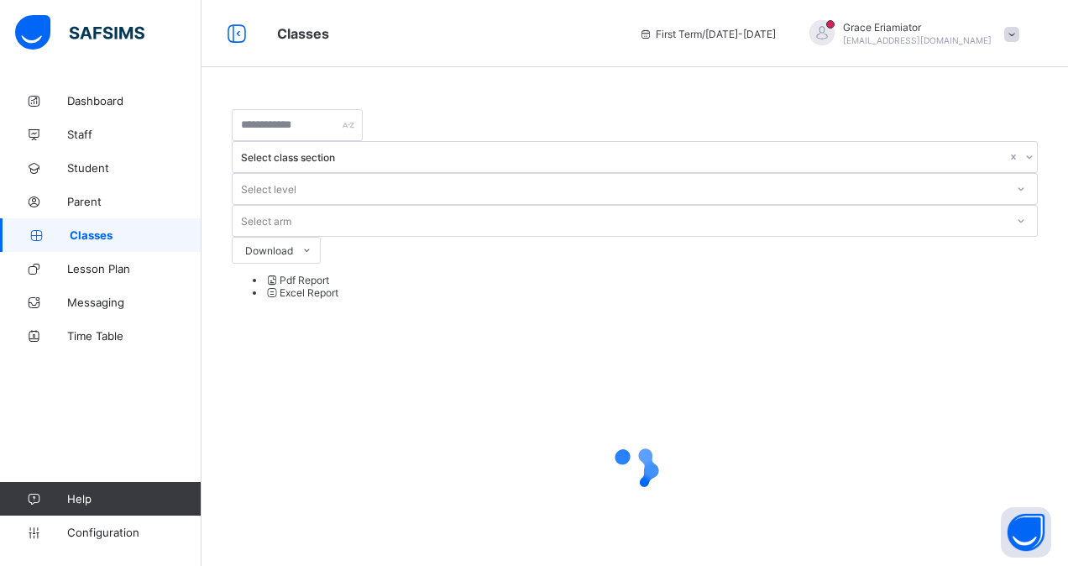
click at [101, 240] on span "Classes" at bounding box center [136, 234] width 132 height 13
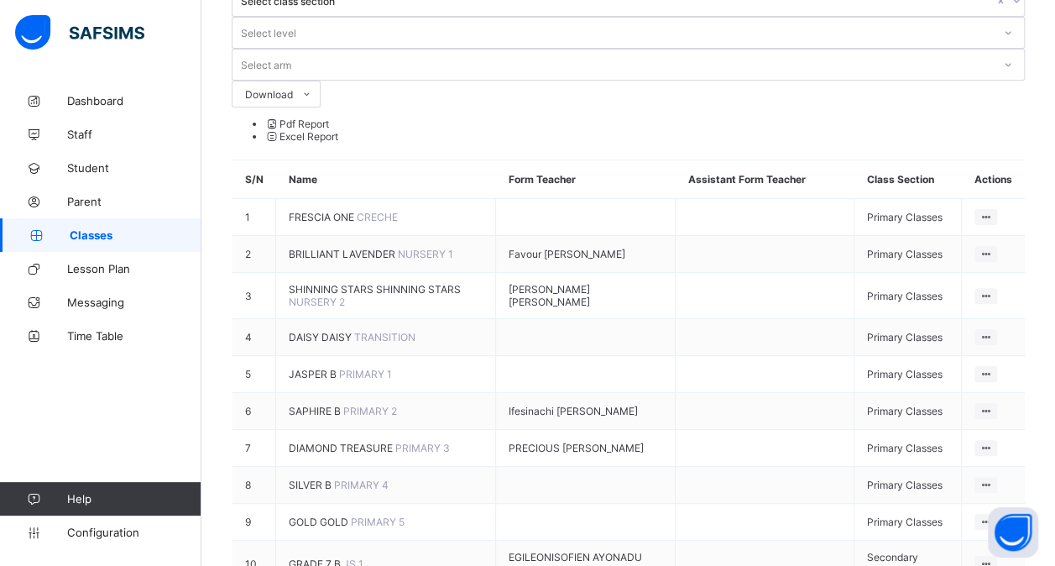
scroll to position [172, 0]
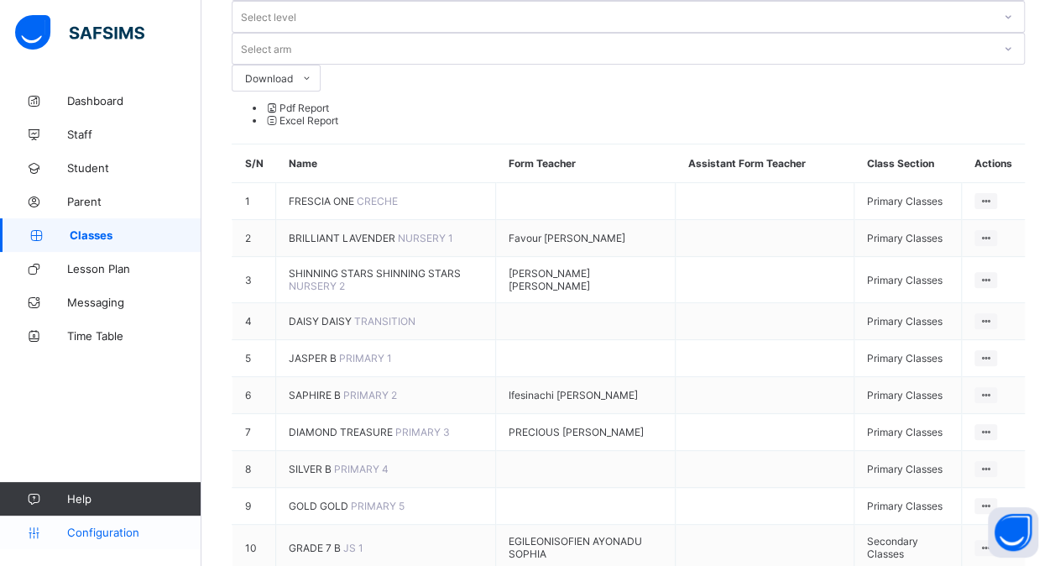
click at [109, 541] on link "Configuration" at bounding box center [100, 532] width 201 height 34
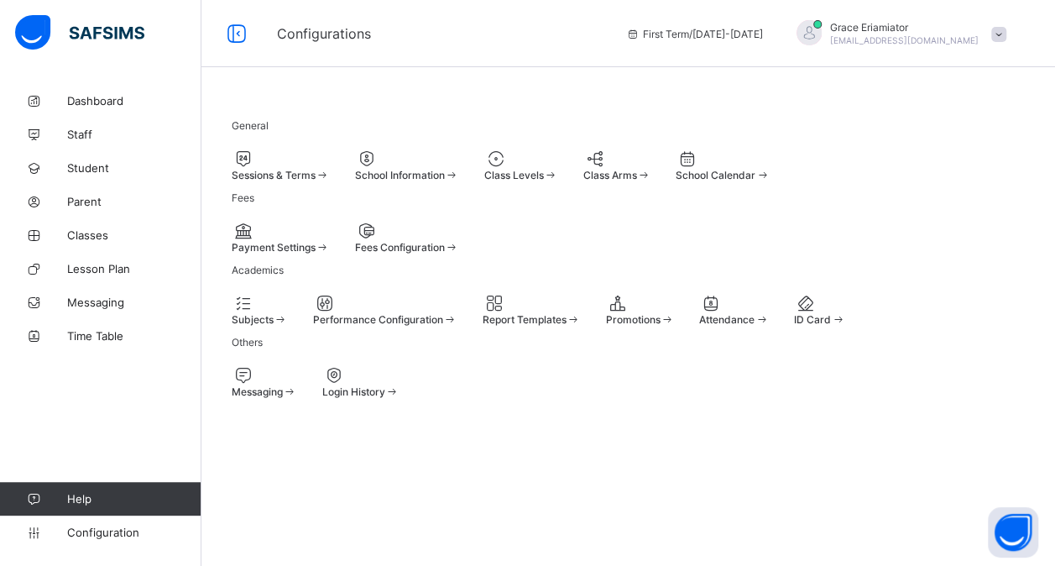
click at [544, 175] on span "Class Levels" at bounding box center [514, 175] width 60 height 13
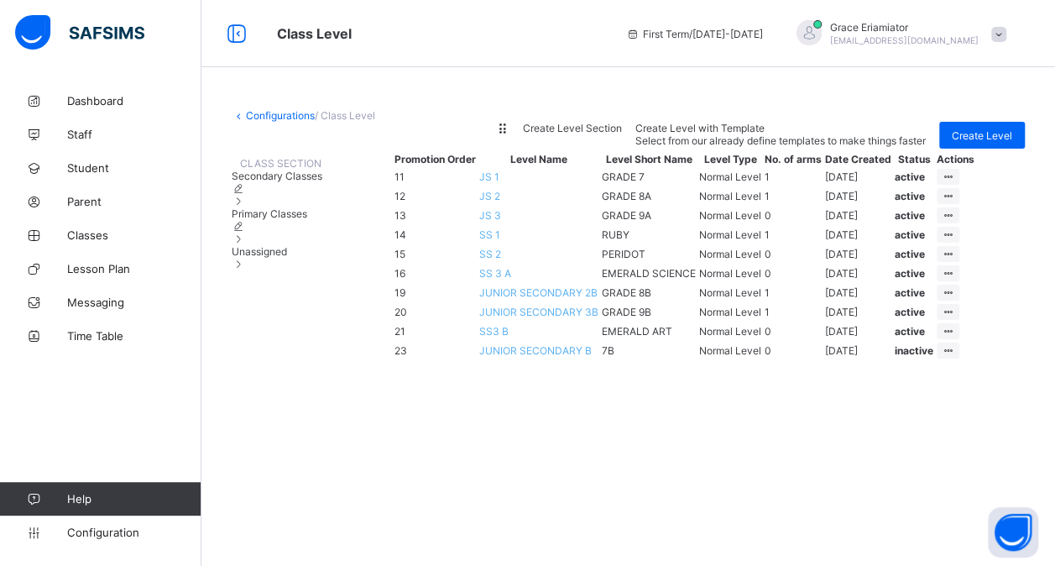
scroll to position [191, 0]
drag, startPoint x: 549, startPoint y: 378, endPoint x: 551, endPoint y: 360, distance: 17.7
click at [551, 301] on td "JUNIOR SECONDARY 2B" at bounding box center [538, 293] width 121 height 18
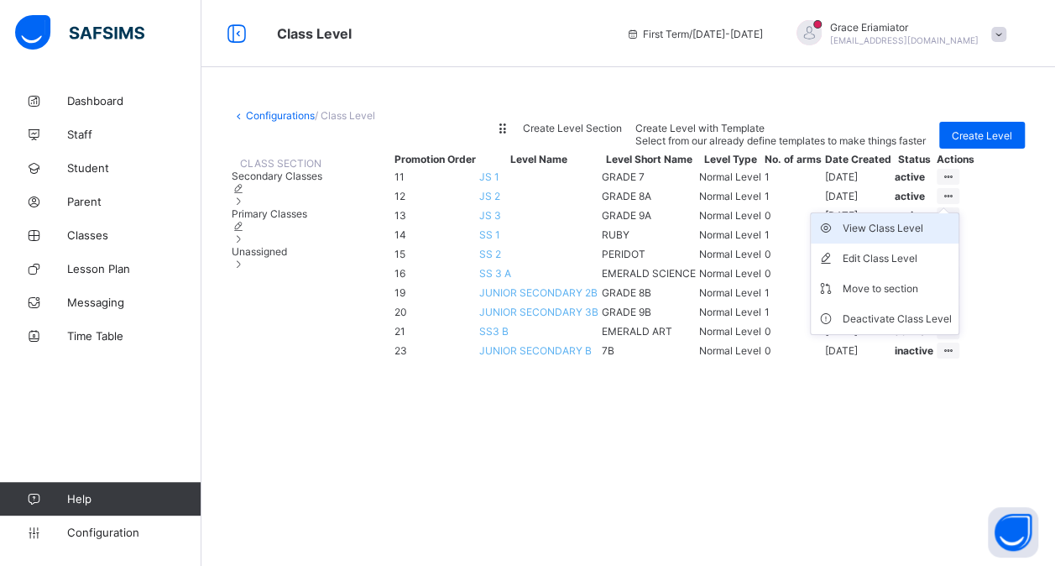
click at [952, 220] on div "View Class Level" at bounding box center [897, 228] width 109 height 17
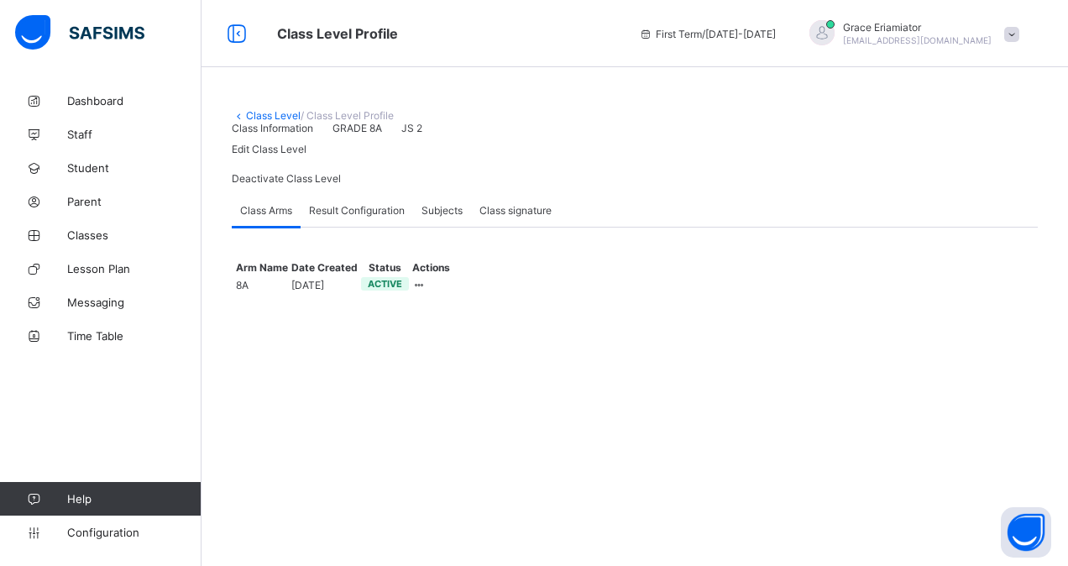
click at [963, 177] on div "Class Information GRADE 8A JS 2 Edit Class Level Deactivate Class Level" at bounding box center [635, 157] width 806 height 71
click at [306, 155] on span "Edit Class Level" at bounding box center [269, 149] width 75 height 13
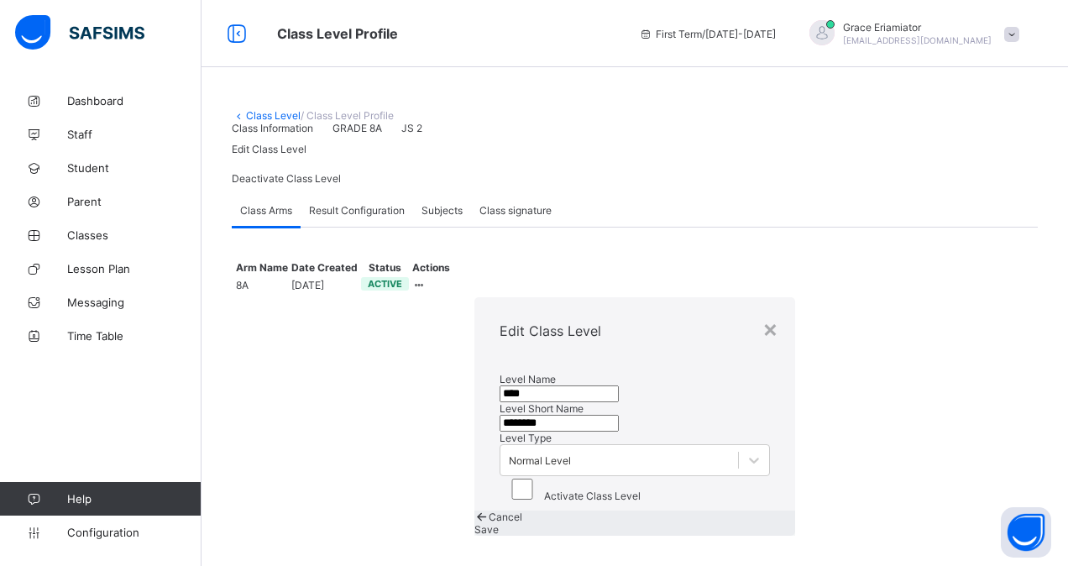
click at [522, 510] on span "Cancel" at bounding box center [506, 516] width 34 height 13
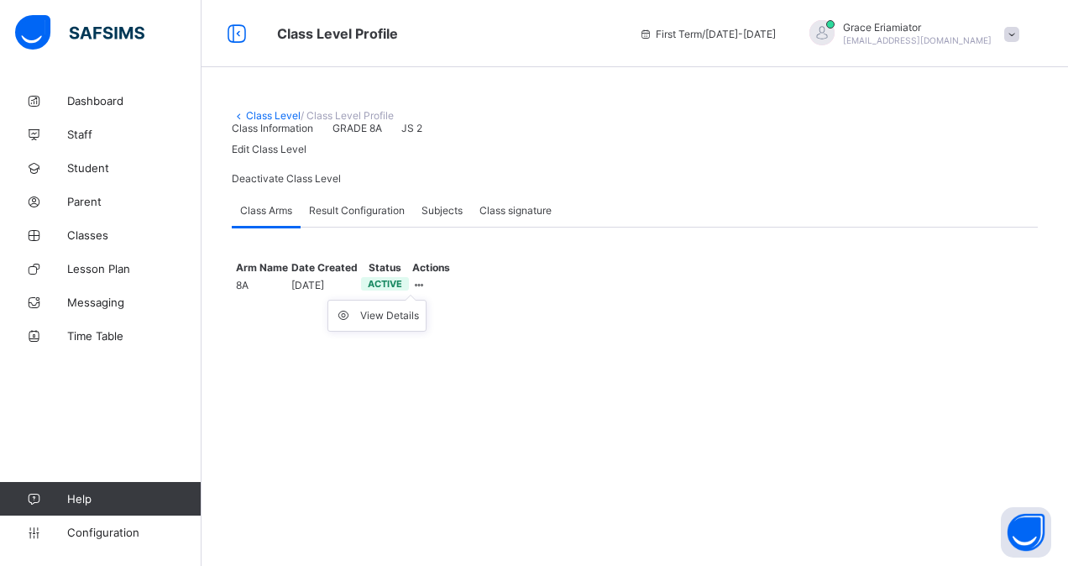
click at [426, 291] on div at bounding box center [419, 285] width 14 height 13
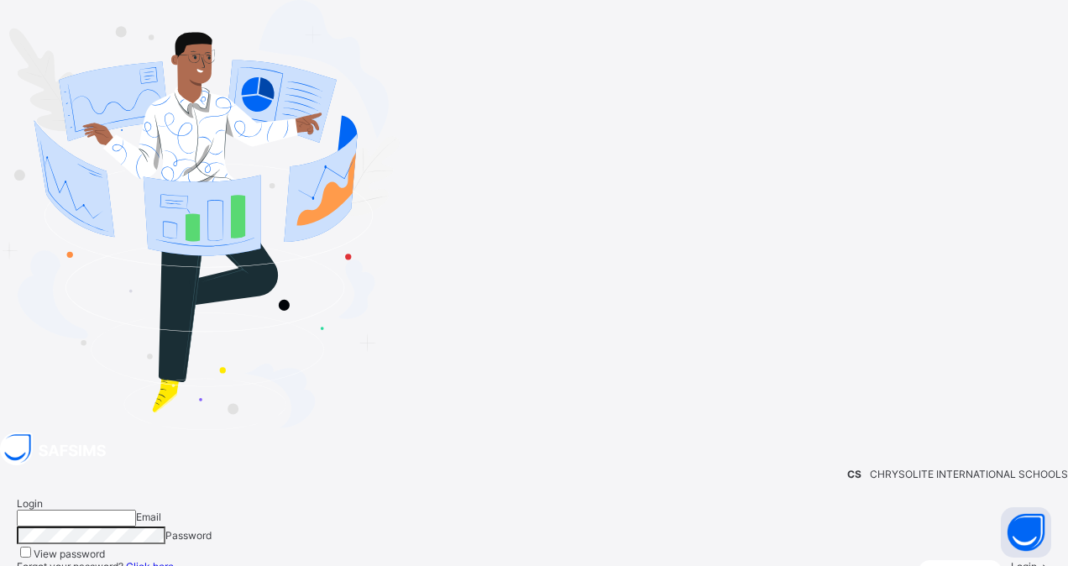
type input "**********"
